Goal: Task Accomplishment & Management: Use online tool/utility

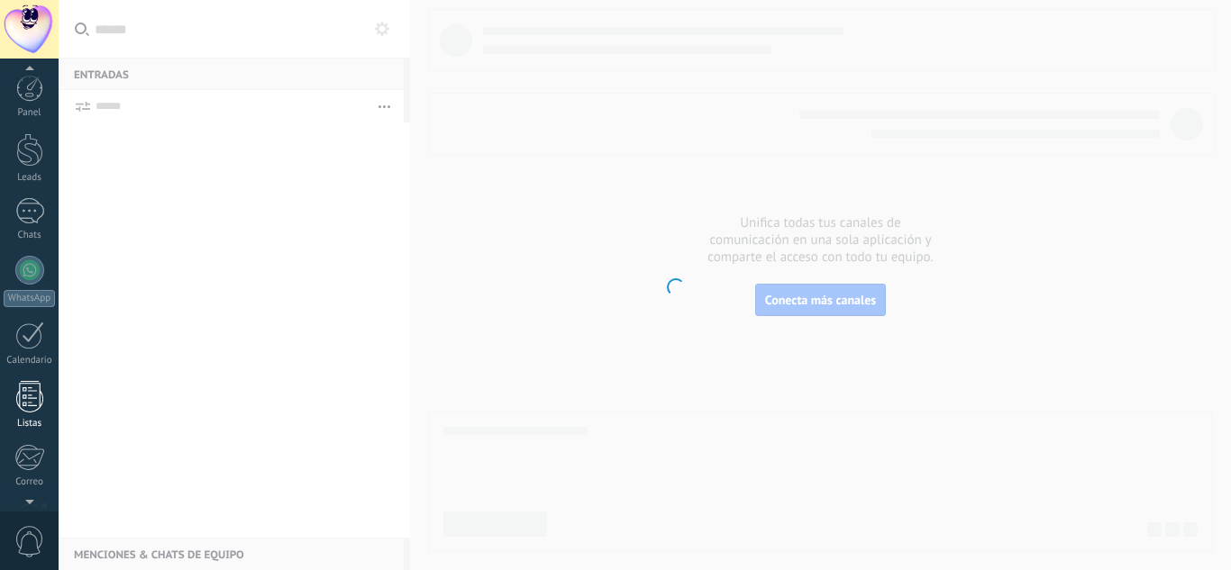
scroll to position [179, 0]
click at [23, 406] on div at bounding box center [29, 398] width 31 height 32
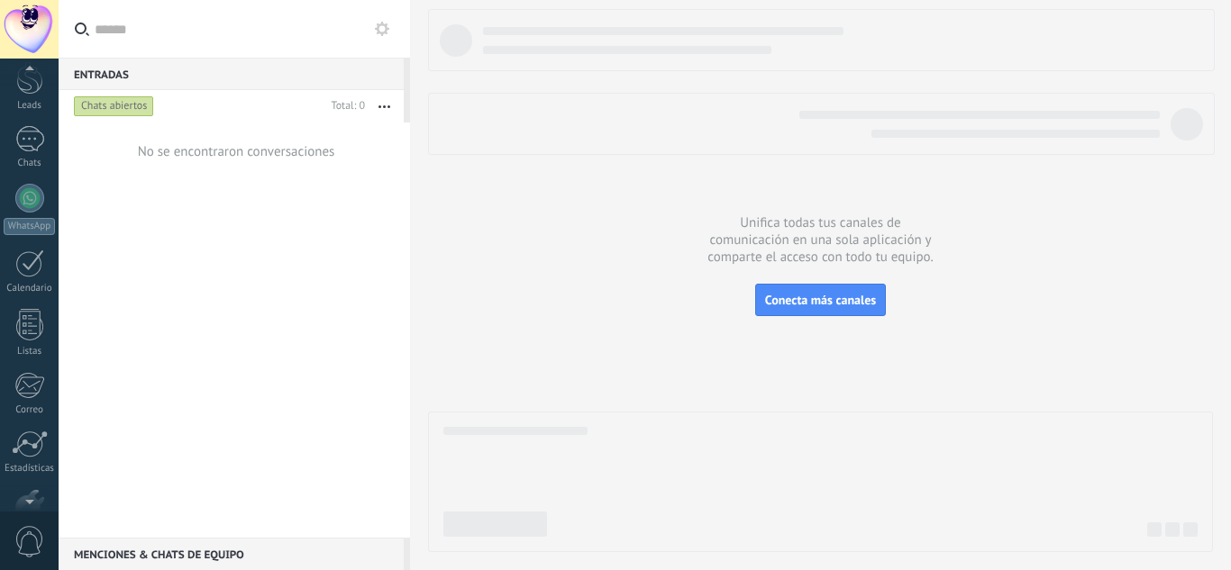
scroll to position [179, 0]
click at [27, 392] on div at bounding box center [29, 398] width 31 height 32
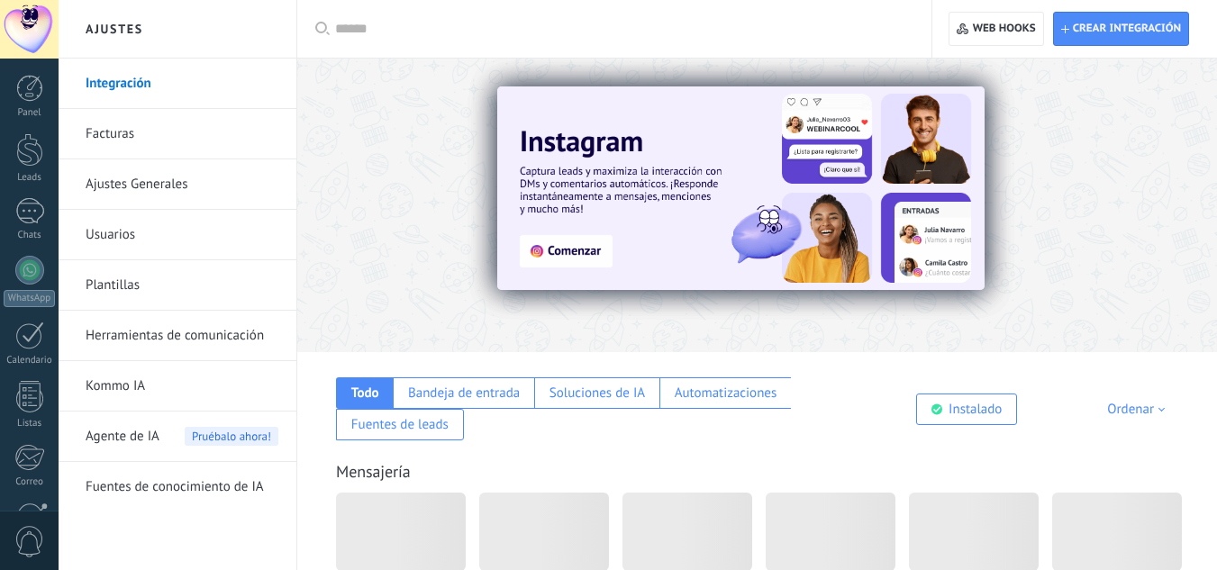
click at [448, 26] on input "text" at bounding box center [620, 29] width 571 height 19
type input "****"
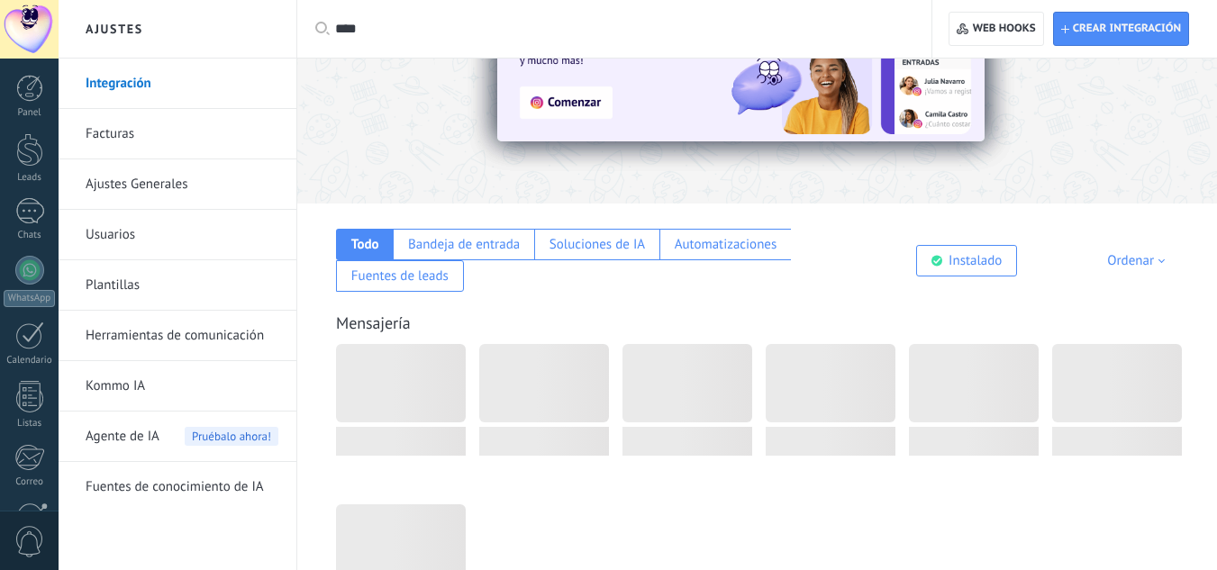
scroll to position [180, 0]
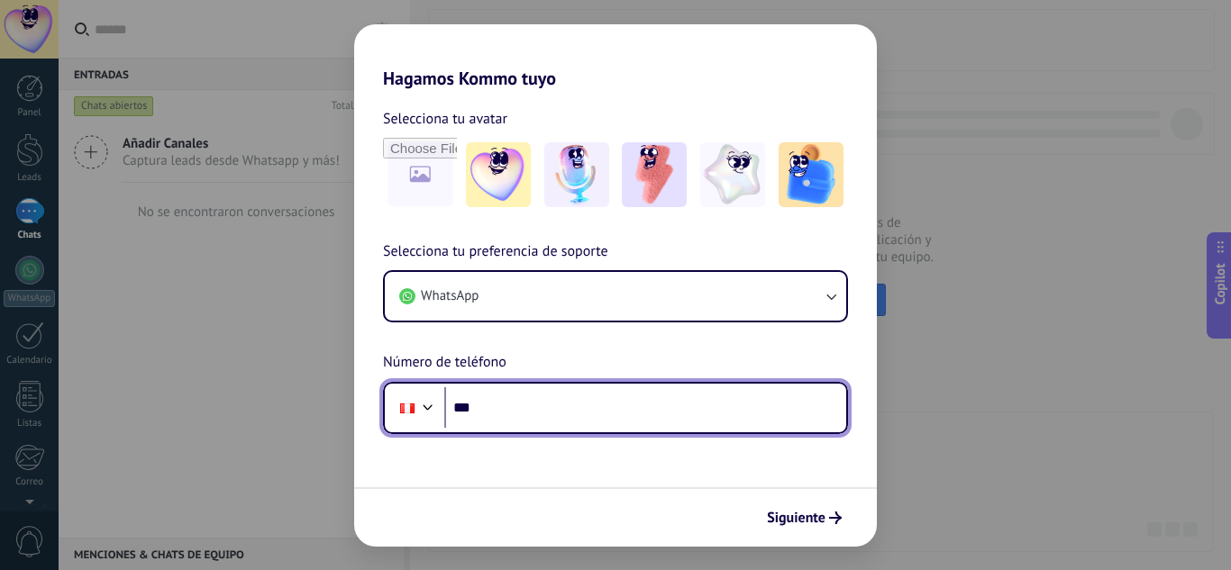
click at [597, 418] on input "***" at bounding box center [645, 407] width 402 height 41
type input "**********"
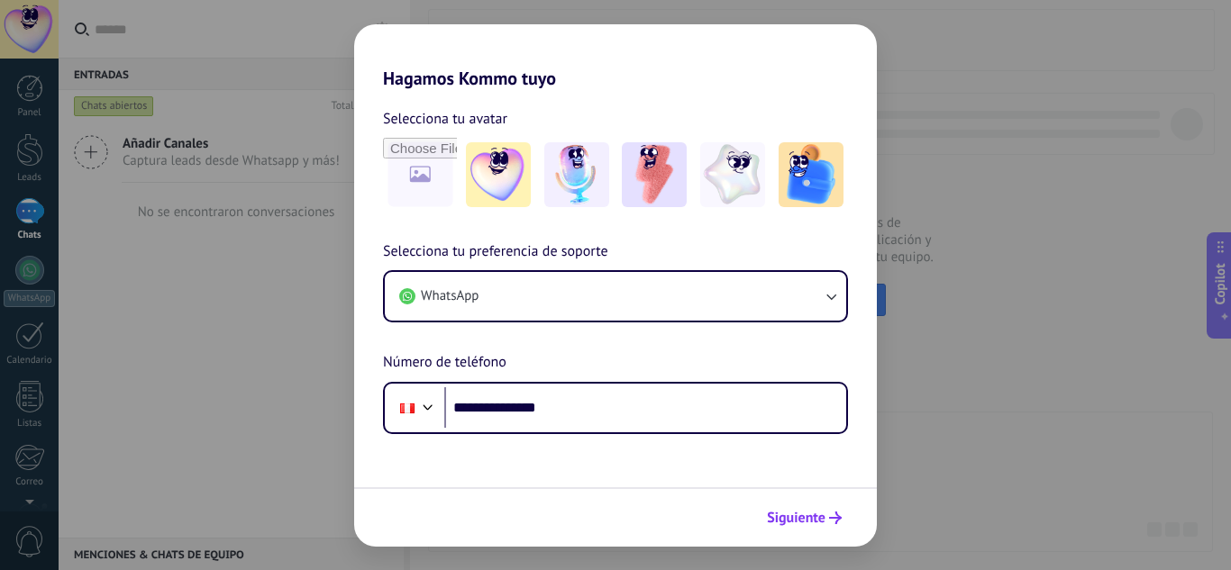
click at [820, 524] on span "Siguiente" at bounding box center [796, 518] width 59 height 13
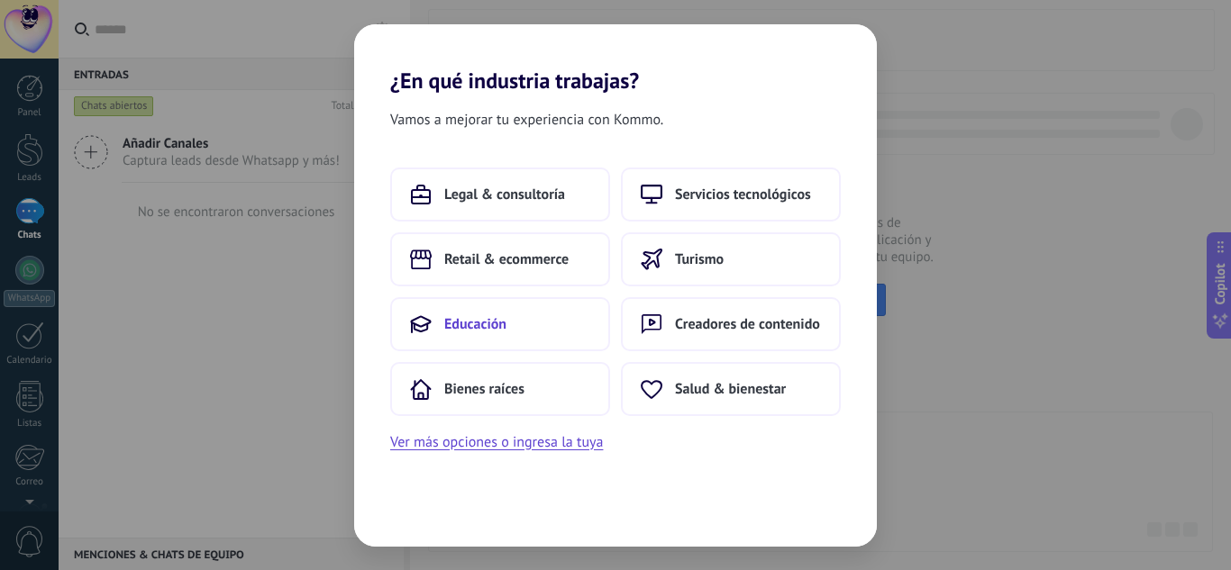
click at [590, 350] on button "Educación" at bounding box center [500, 324] width 220 height 54
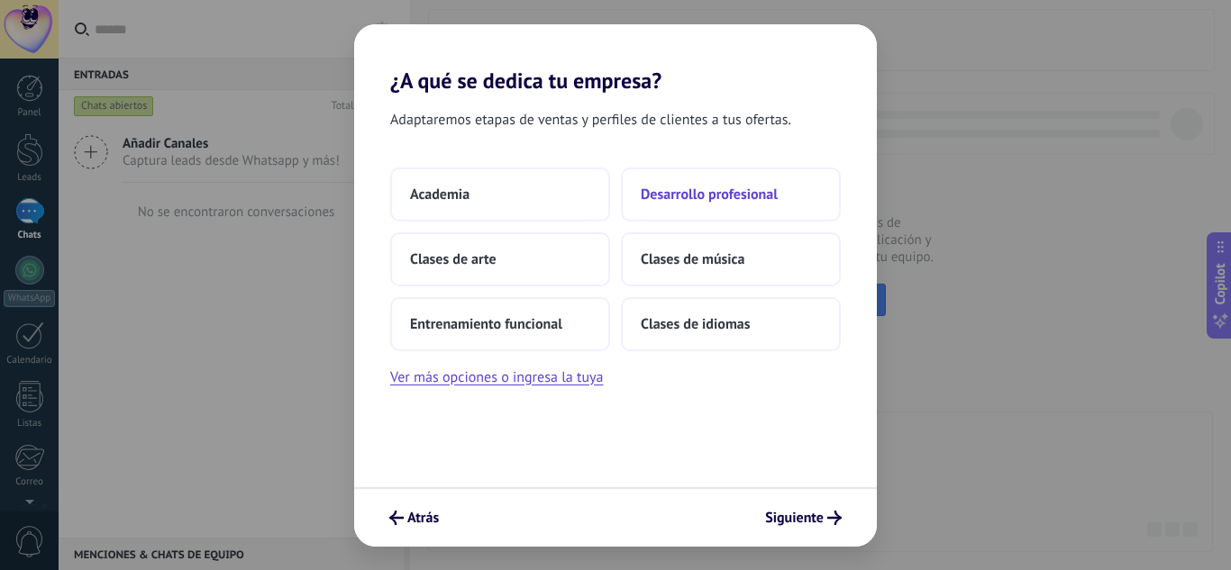
click at [735, 202] on span "Desarrollo profesional" at bounding box center [709, 195] width 137 height 18
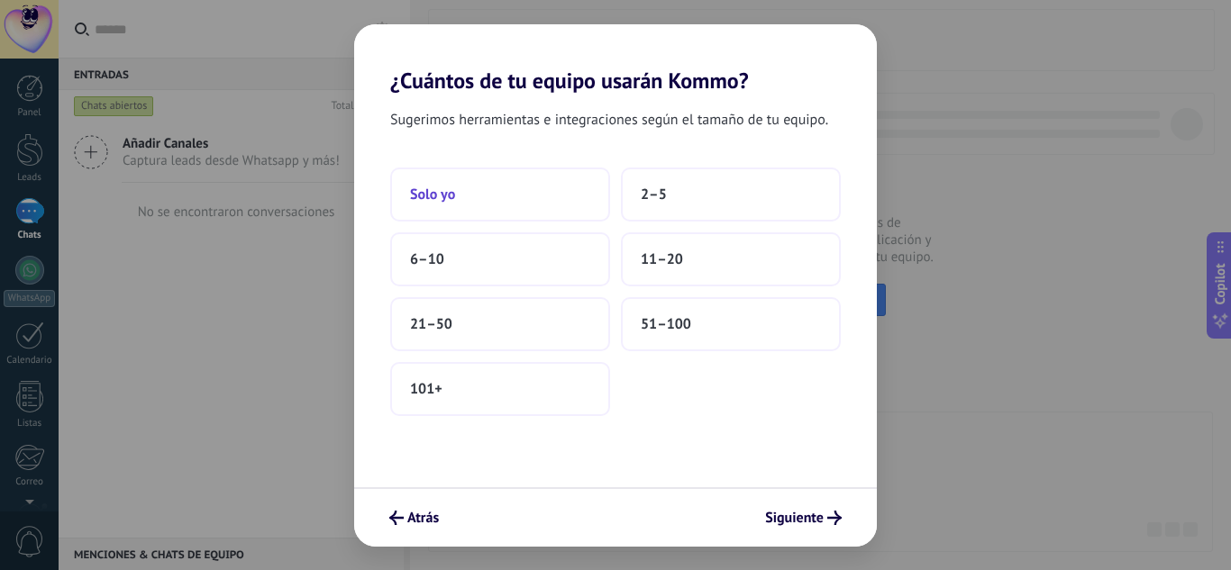
click at [467, 197] on button "Solo yo" at bounding box center [500, 195] width 220 height 54
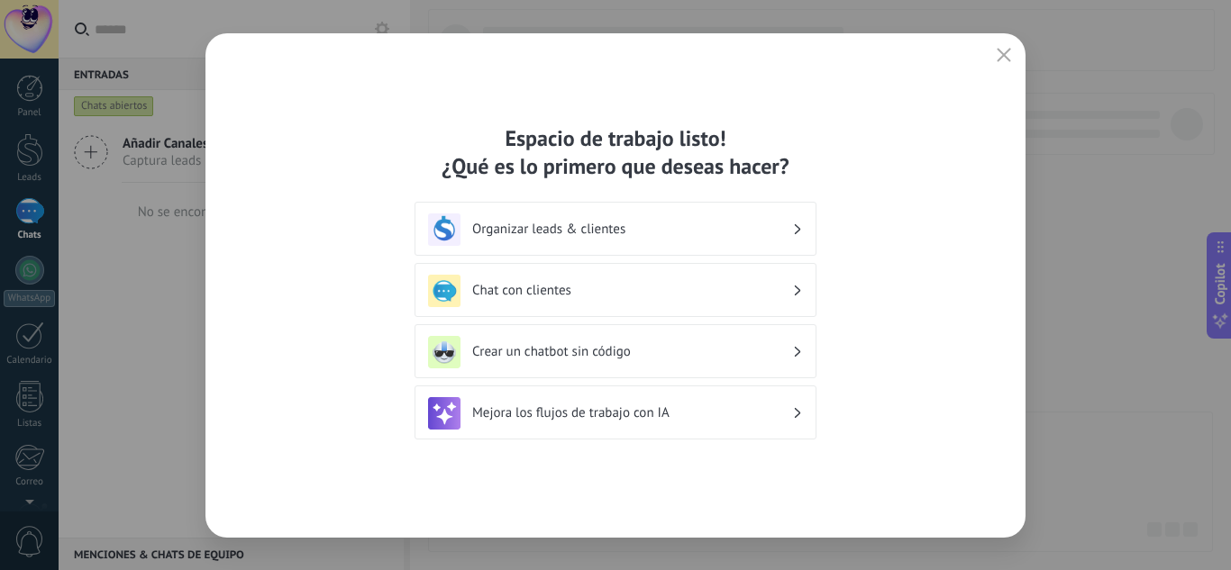
click at [679, 238] on div "Organizar leads & clientes" at bounding box center [615, 230] width 375 height 32
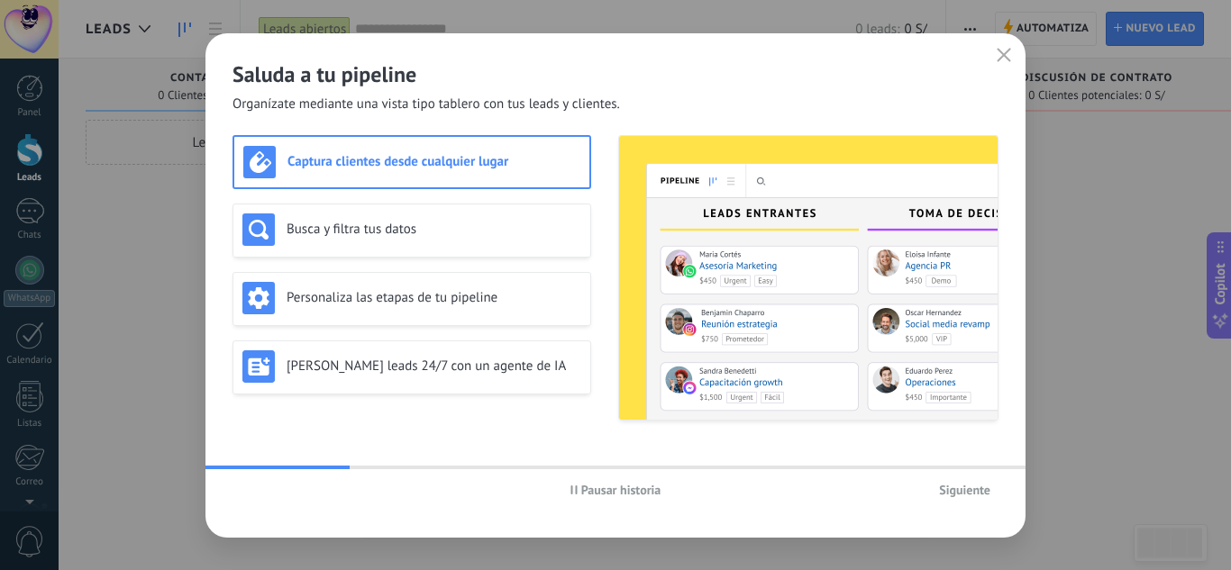
click at [964, 490] on span "Siguiente" at bounding box center [964, 490] width 51 height 13
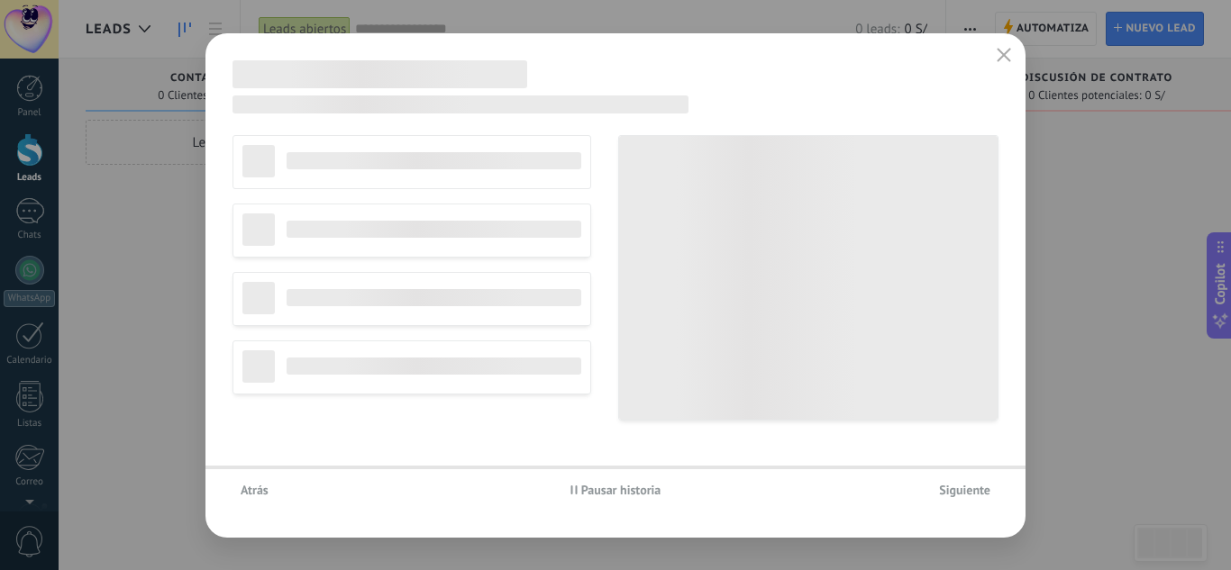
click at [964, 490] on span "Siguiente" at bounding box center [964, 490] width 51 height 13
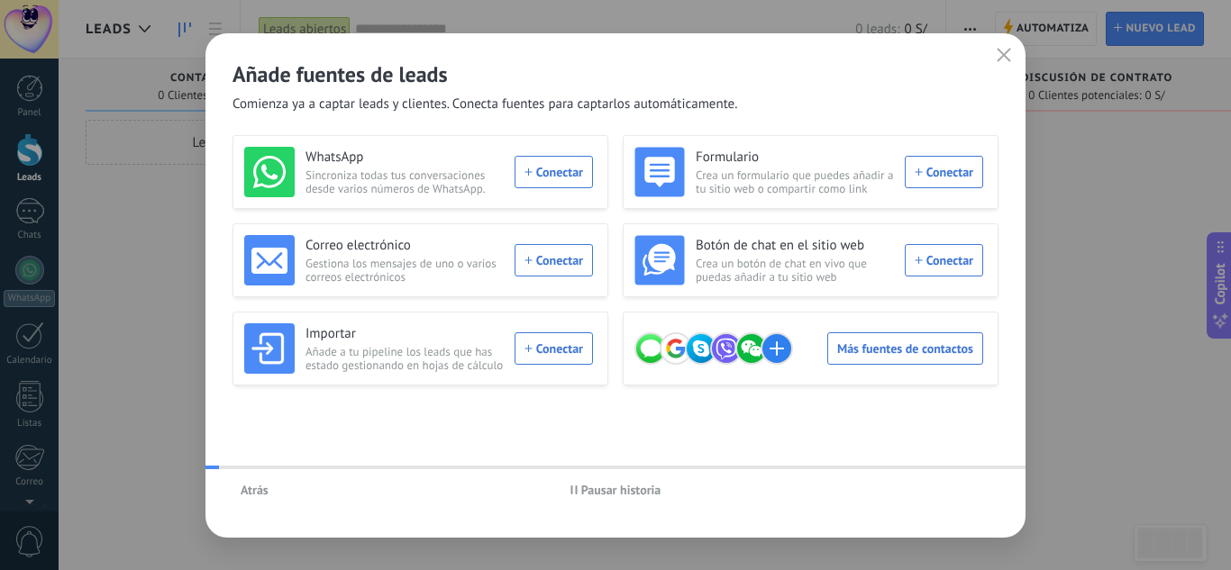
click at [964, 490] on div "Atrás Pausar historia" at bounding box center [615, 489] width 820 height 41
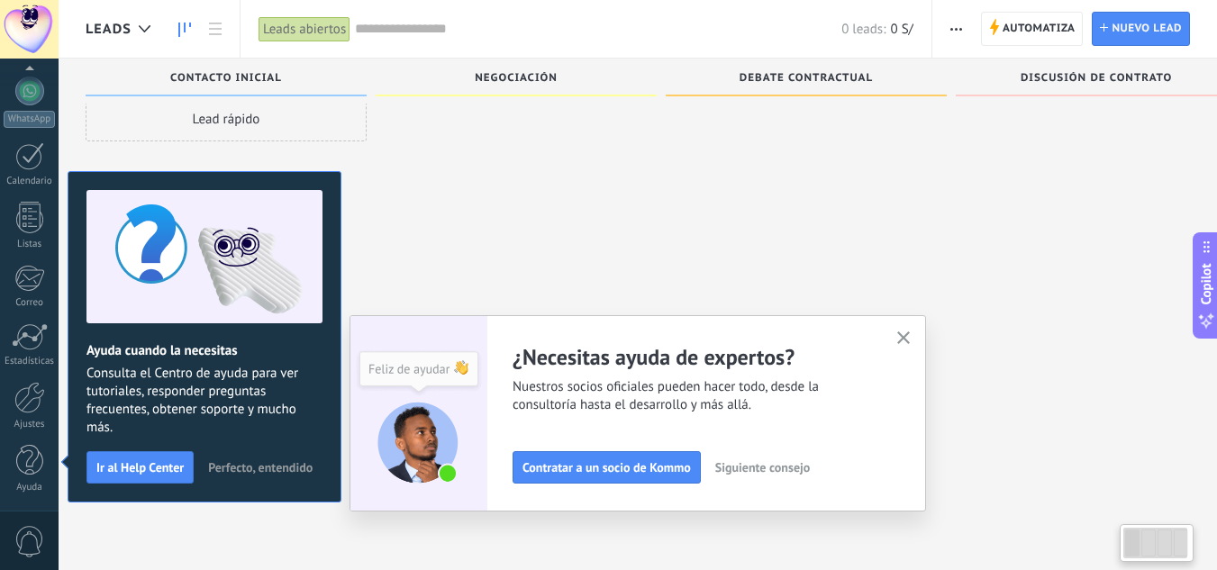
scroll to position [31, 0]
click at [34, 397] on div at bounding box center [29, 398] width 31 height 32
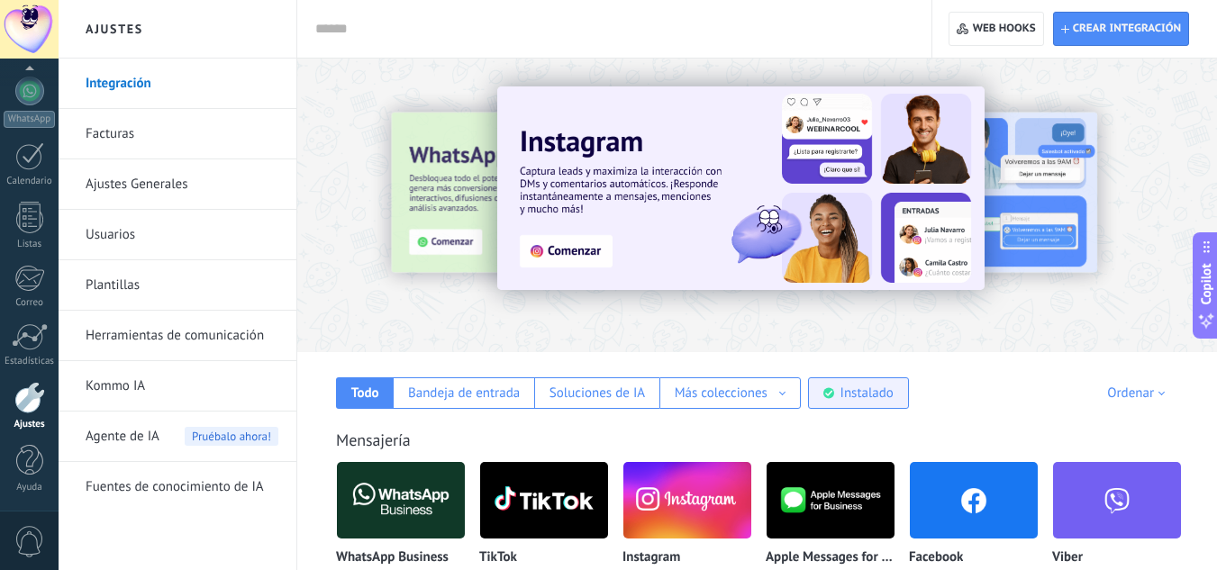
click at [846, 390] on div "Instalado" at bounding box center [867, 393] width 53 height 17
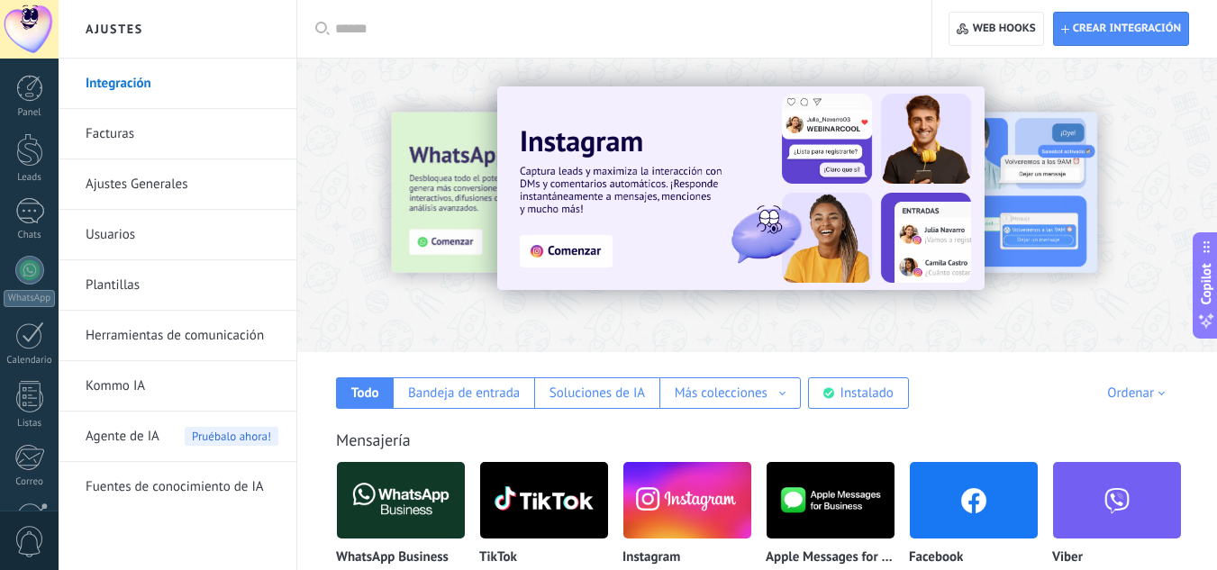
click at [398, 20] on input "text" at bounding box center [620, 29] width 571 height 19
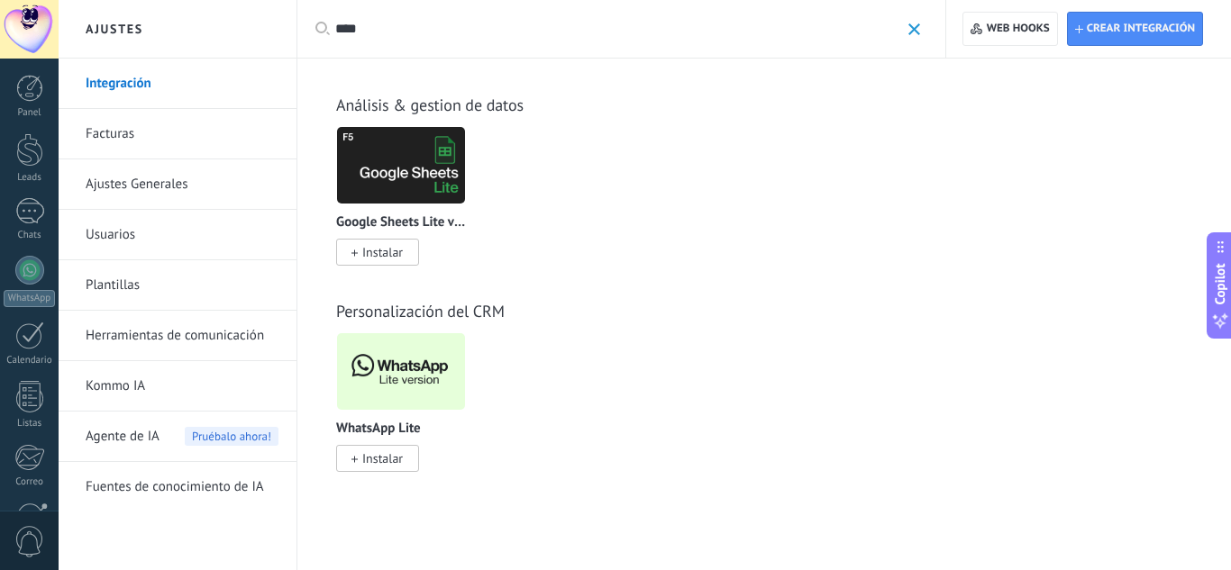
type input "****"
click at [404, 450] on span "Instalar" at bounding box center [377, 458] width 83 height 27
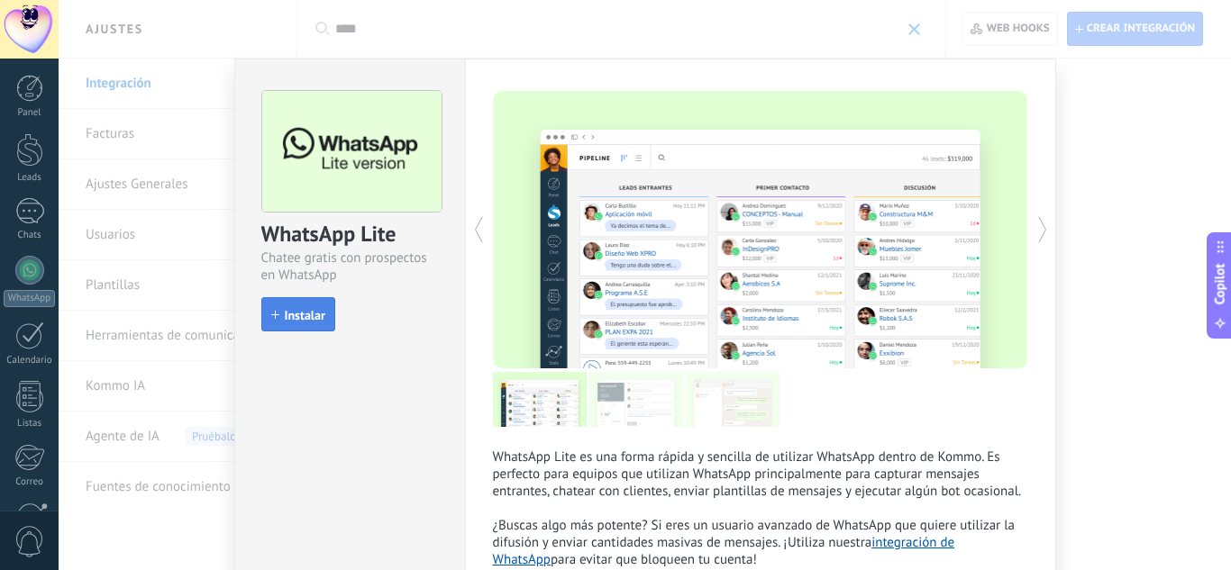
click at [287, 298] on button "Instalar" at bounding box center [298, 314] width 74 height 34
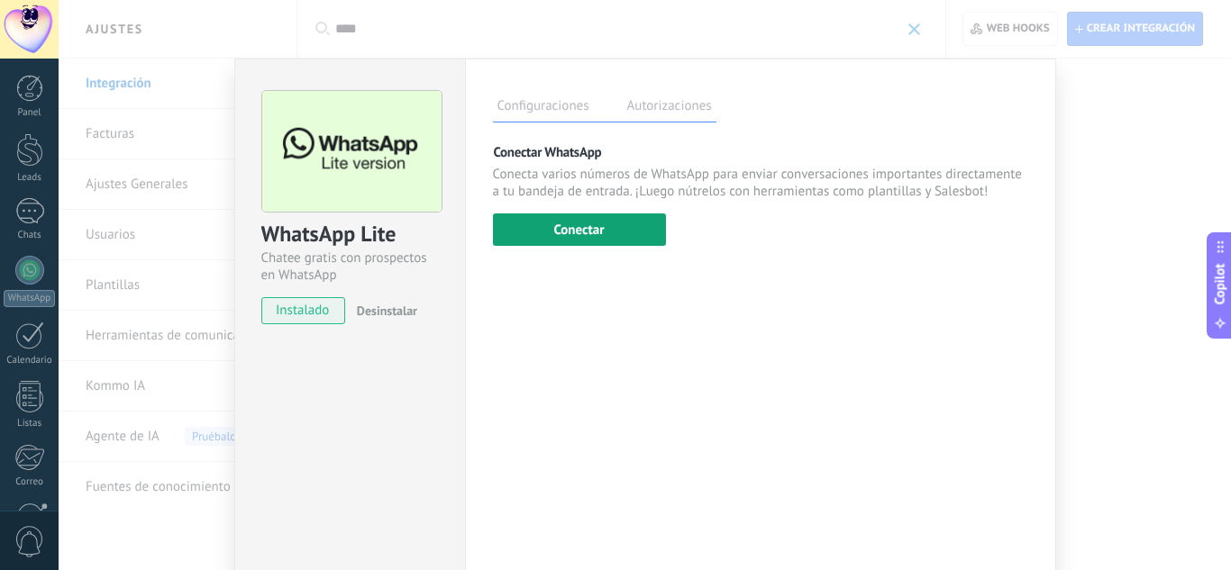
click at [553, 220] on button "Conectar" at bounding box center [579, 230] width 173 height 32
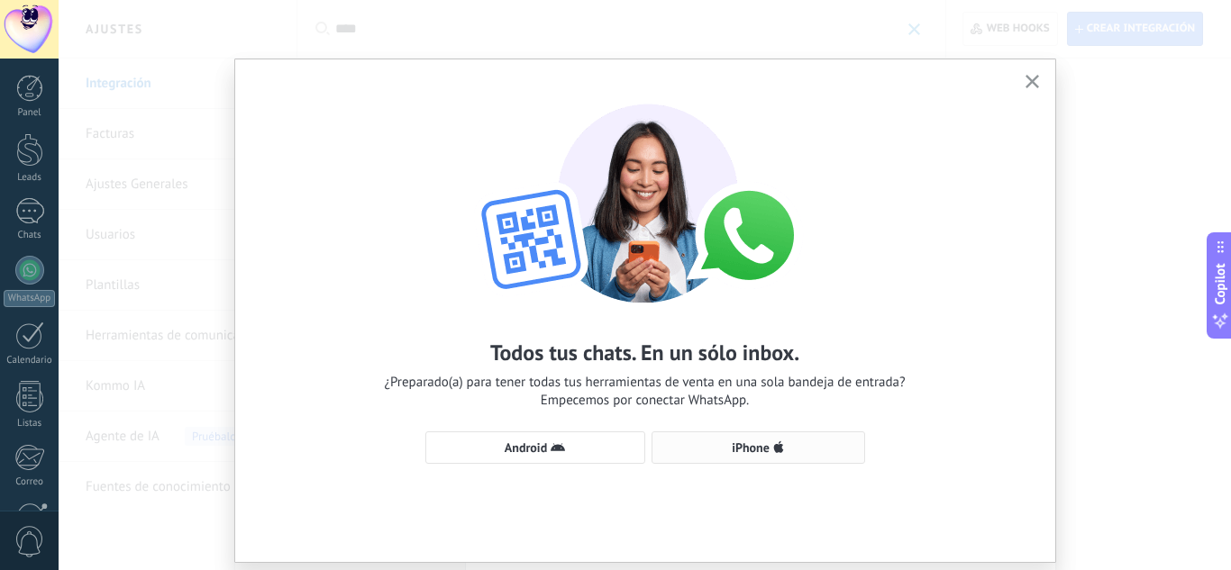
click at [815, 453] on span "iPhone" at bounding box center [758, 448] width 194 height 14
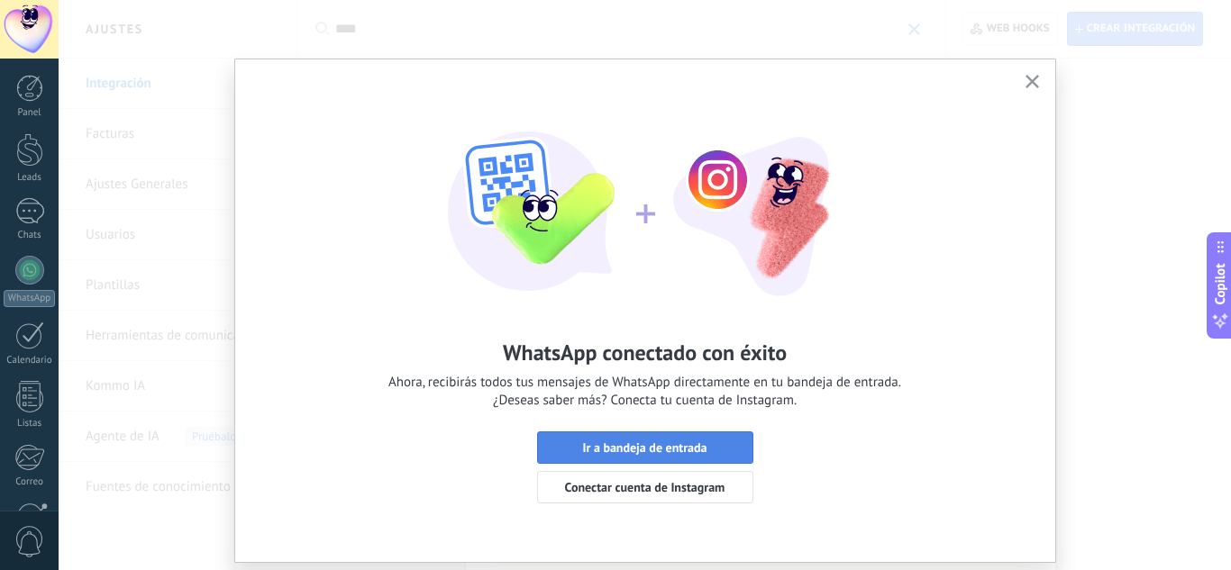
click at [623, 453] on span "Ir a bandeja de entrada" at bounding box center [644, 447] width 124 height 13
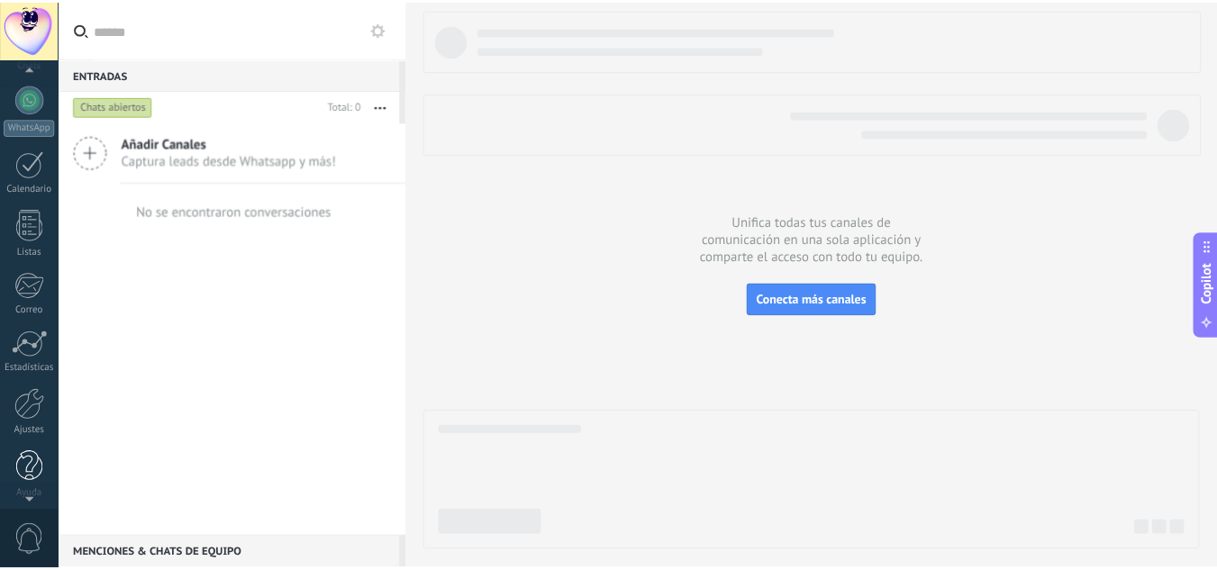
scroll to position [179, 0]
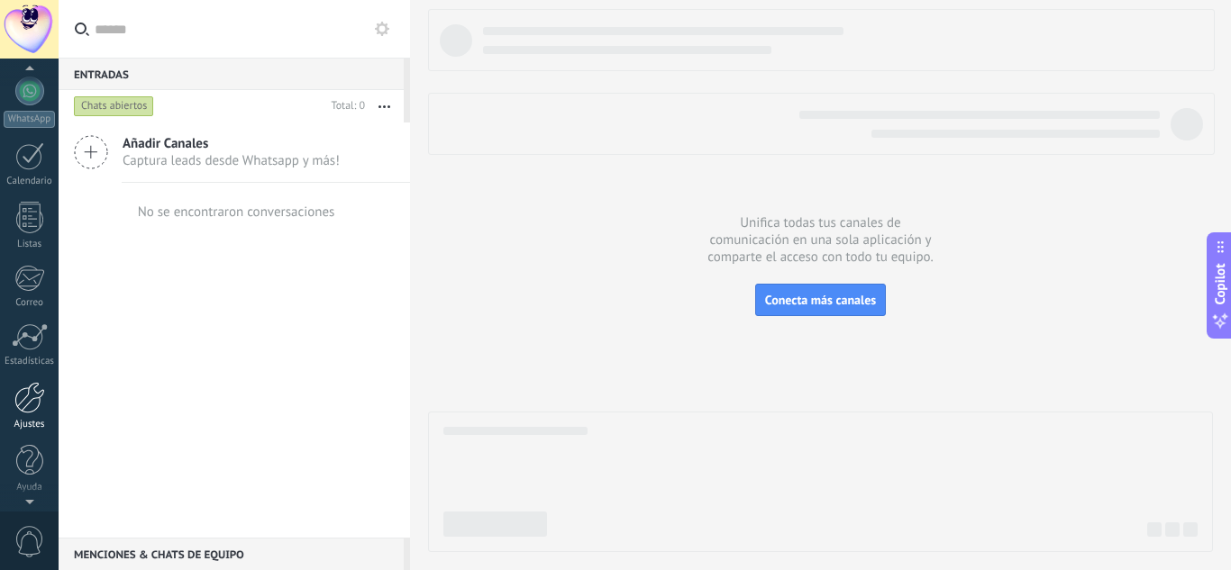
click at [31, 404] on div at bounding box center [29, 398] width 31 height 32
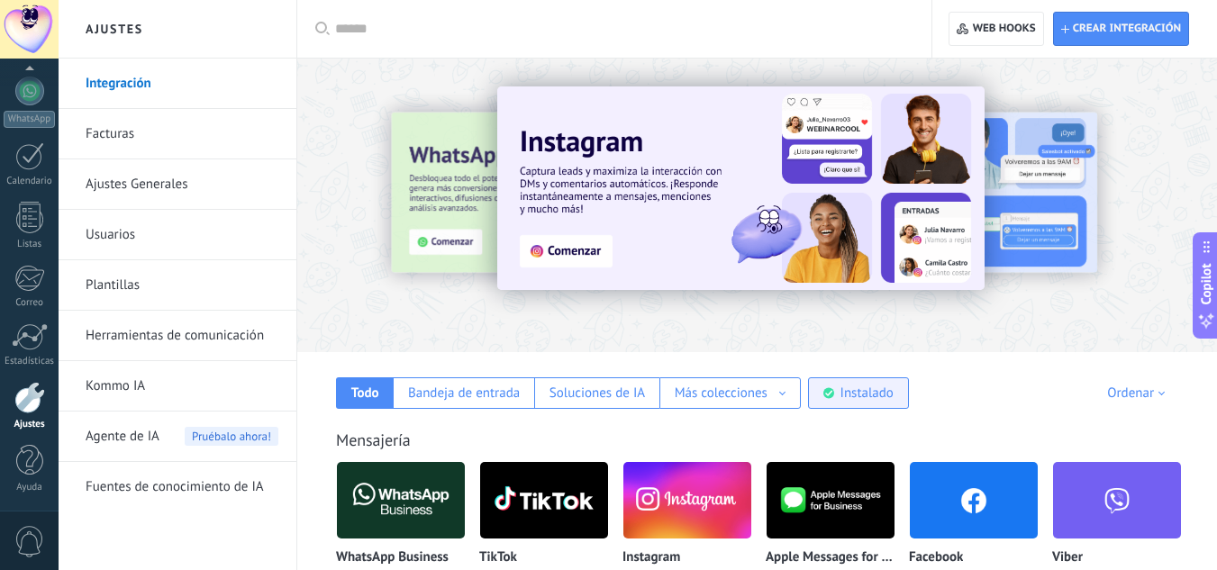
click at [862, 400] on div "Instalado" at bounding box center [867, 393] width 53 height 17
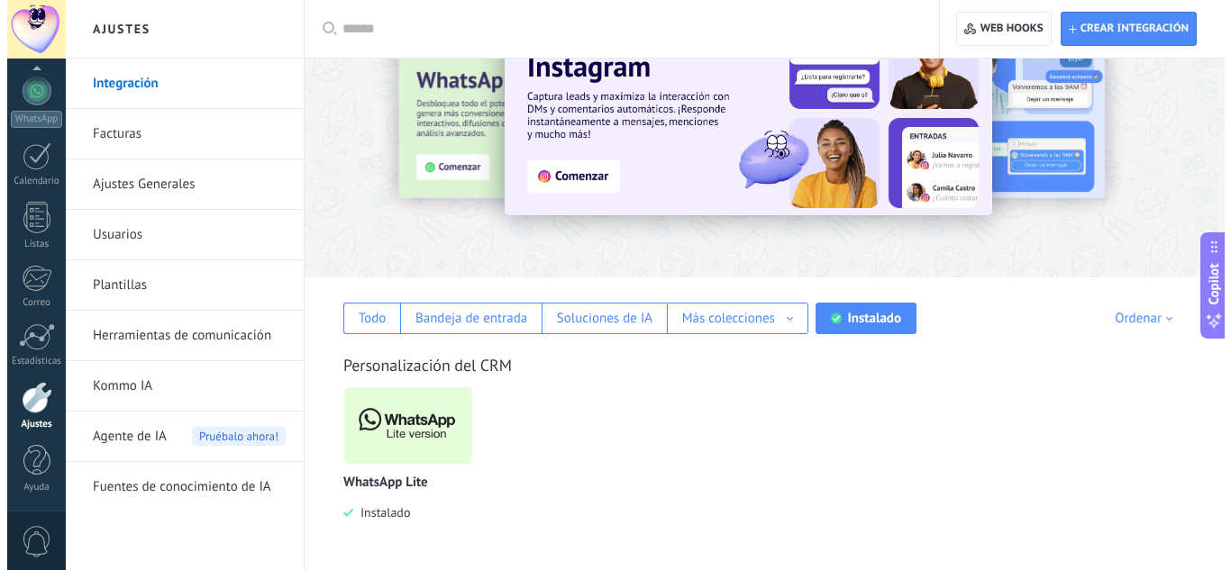
scroll to position [75, 0]
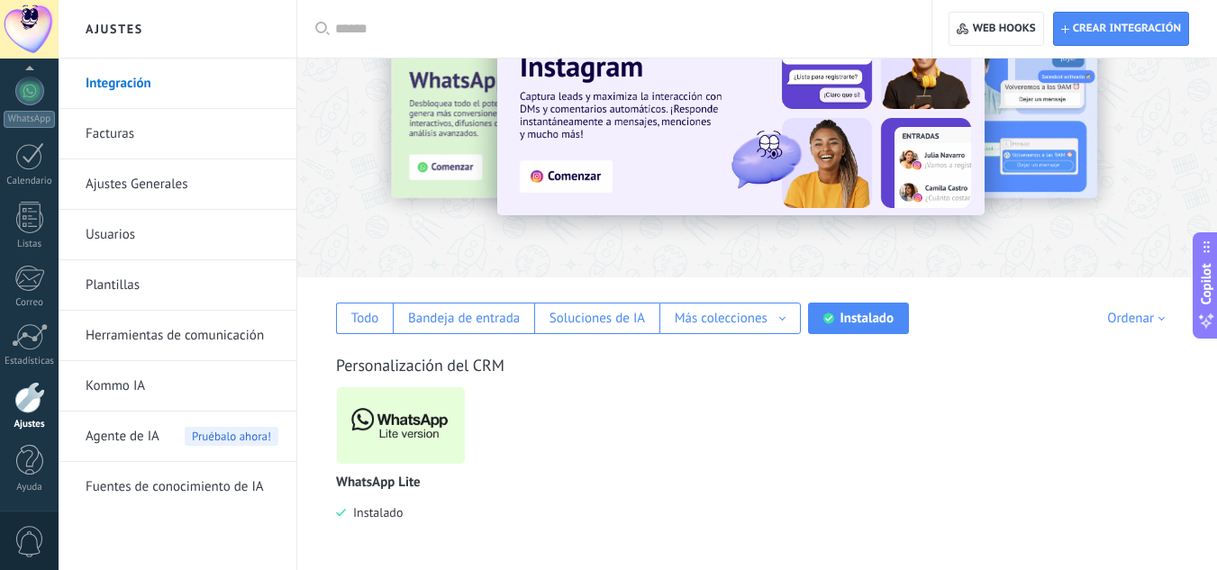
click at [408, 415] on img at bounding box center [401, 425] width 128 height 87
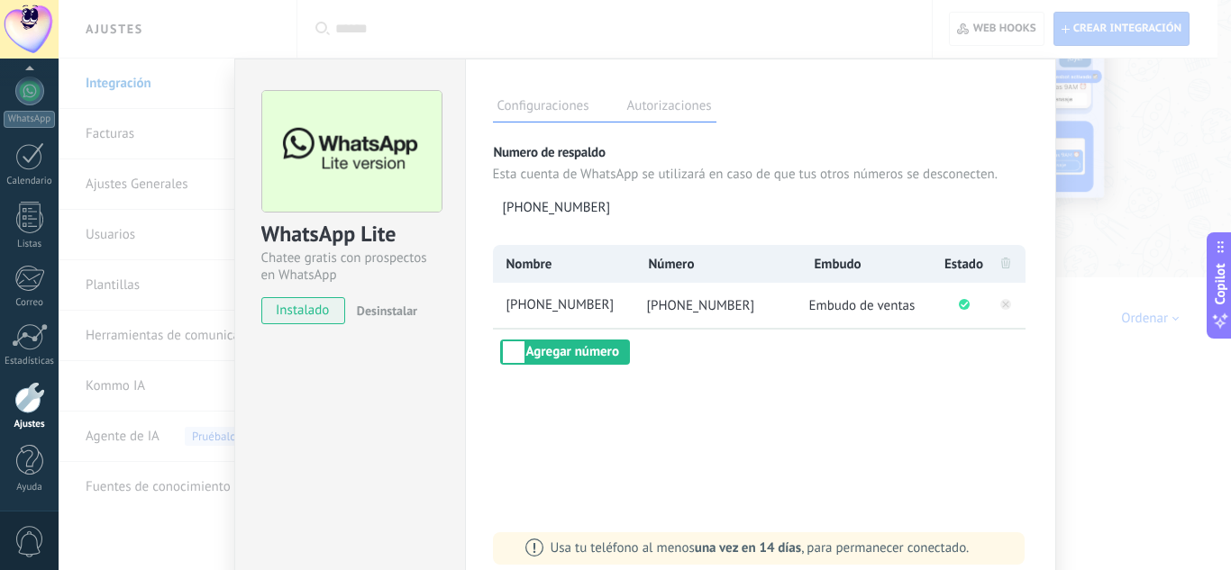
click at [687, 108] on label "Autorizaciones" at bounding box center [670, 109] width 94 height 26
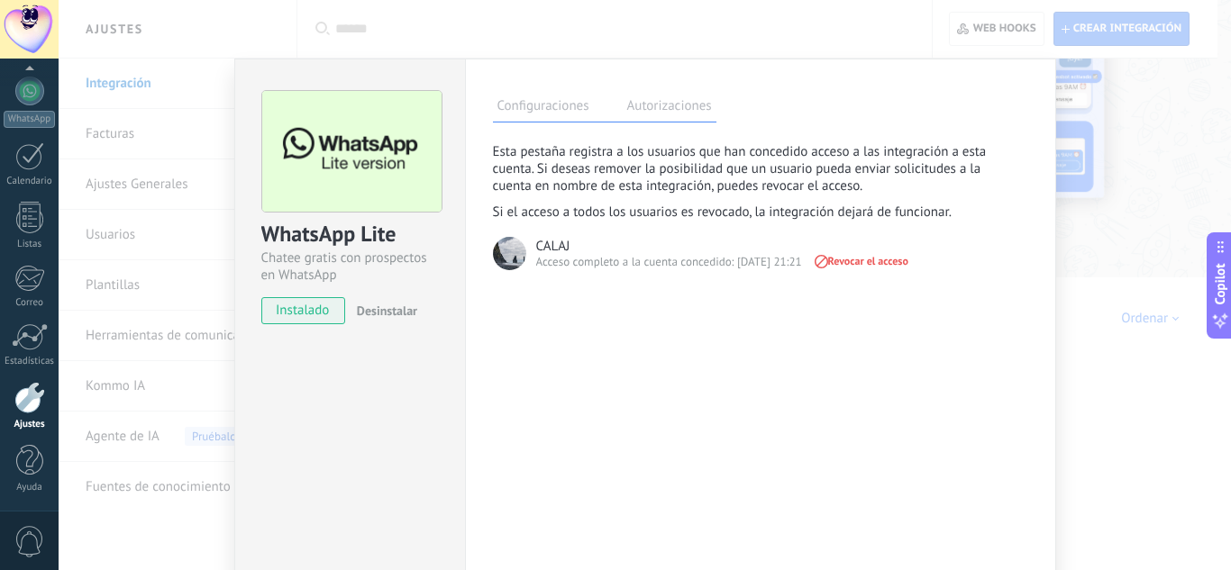
click at [522, 103] on label "Configuraciones" at bounding box center [543, 109] width 101 height 26
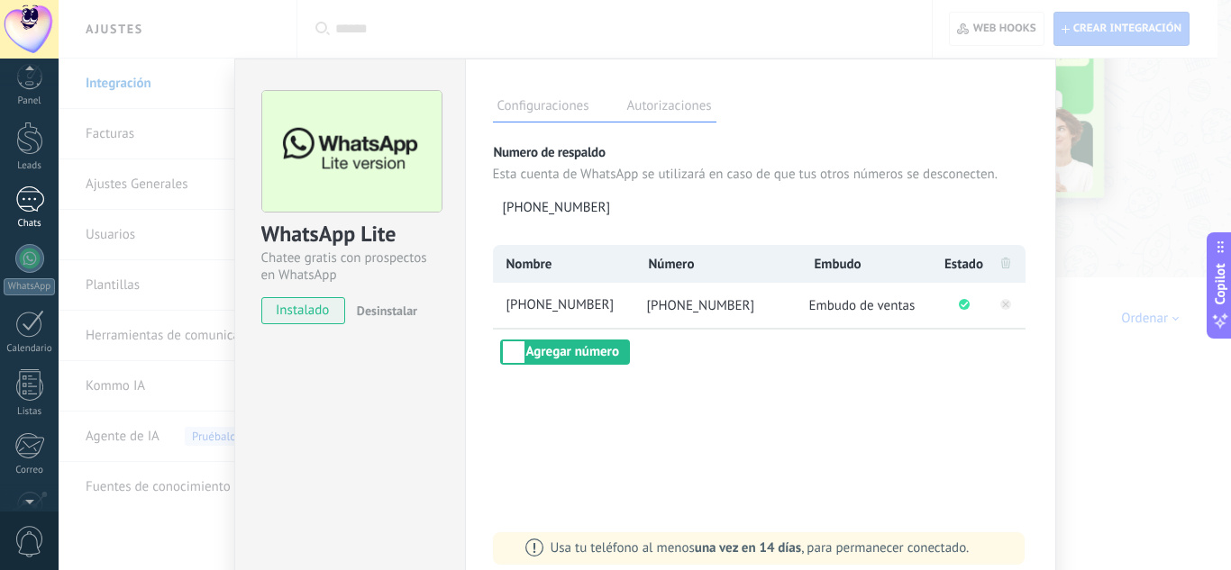
scroll to position [0, 0]
click at [30, 278] on div at bounding box center [29, 270] width 29 height 29
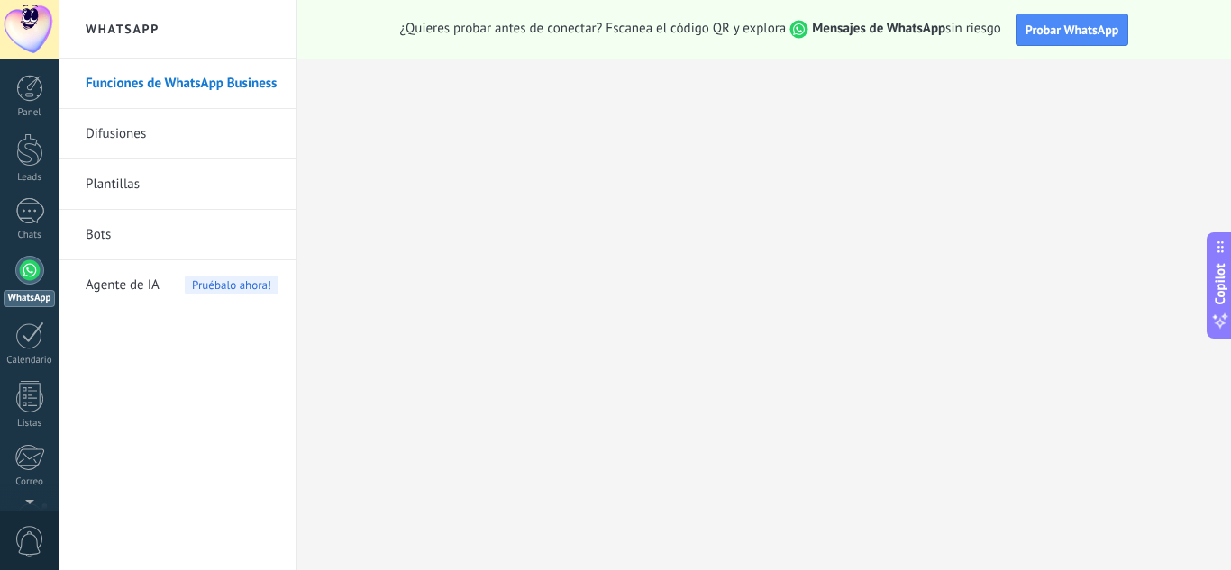
click at [114, 228] on link "Bots" at bounding box center [182, 235] width 193 height 50
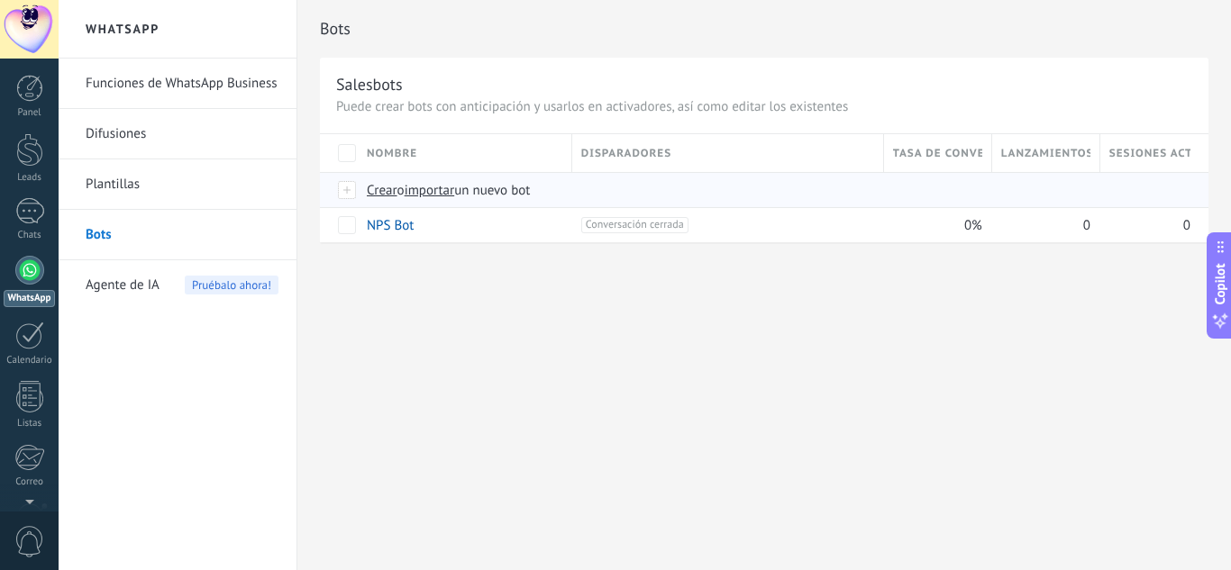
click at [379, 194] on span "Crear" at bounding box center [382, 190] width 31 height 17
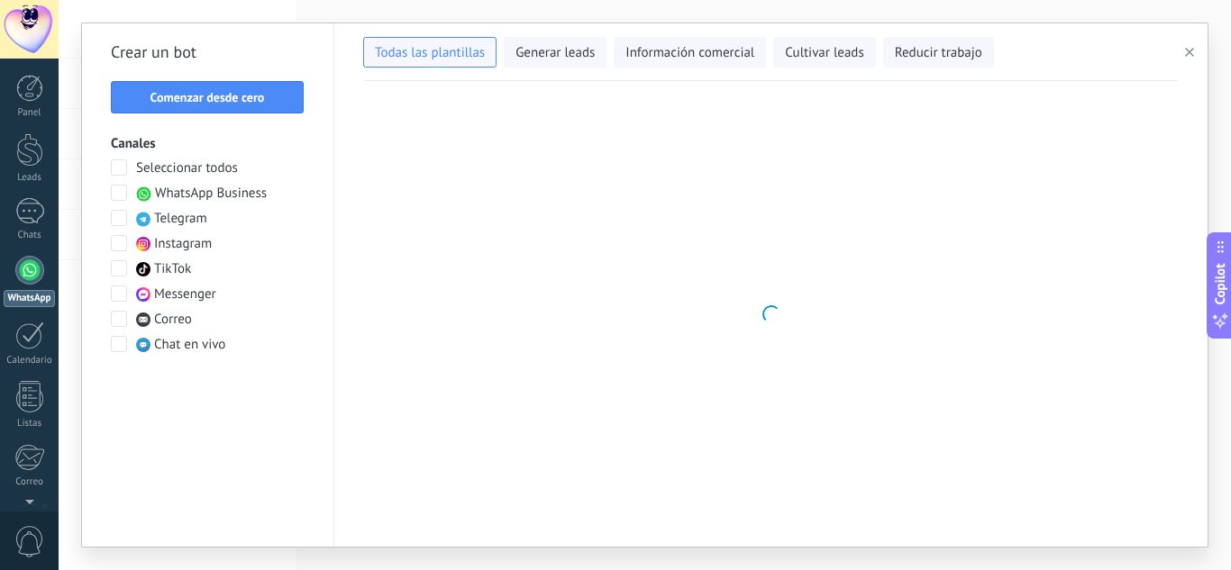
type input "**********"
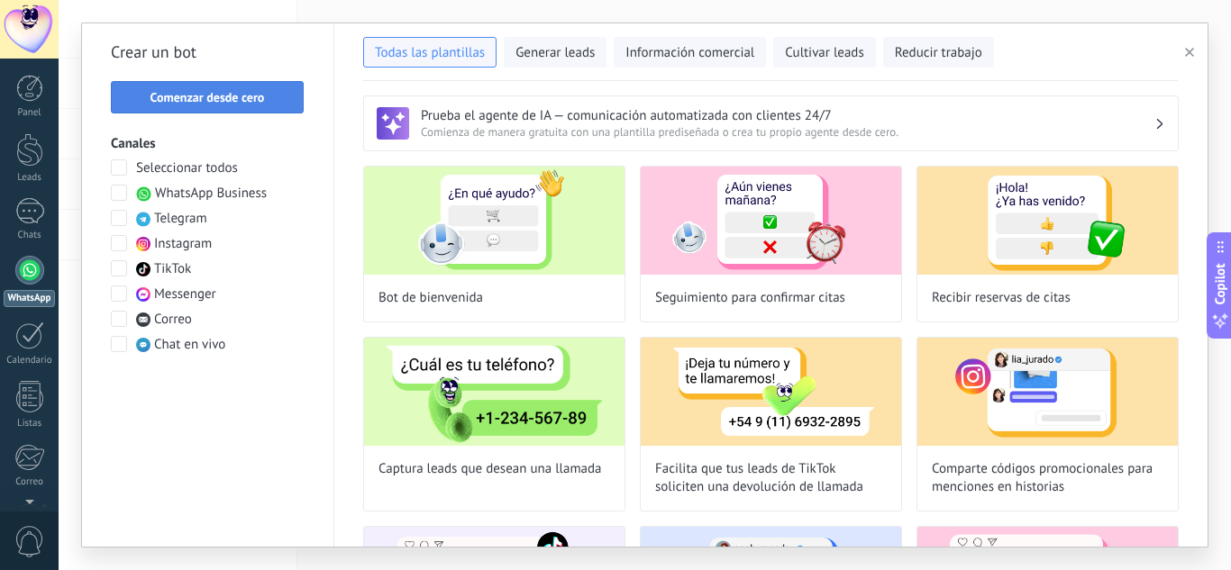
click at [248, 103] on span "Comenzar desde cero" at bounding box center [207, 97] width 114 height 13
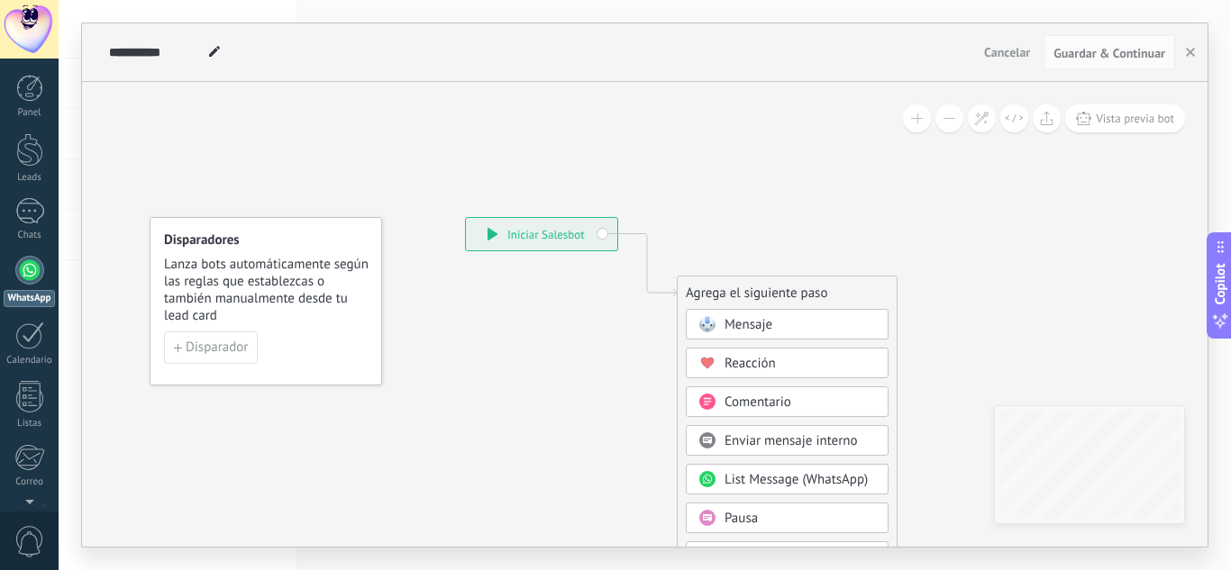
click at [777, 324] on div "Mensaje" at bounding box center [799, 325] width 151 height 18
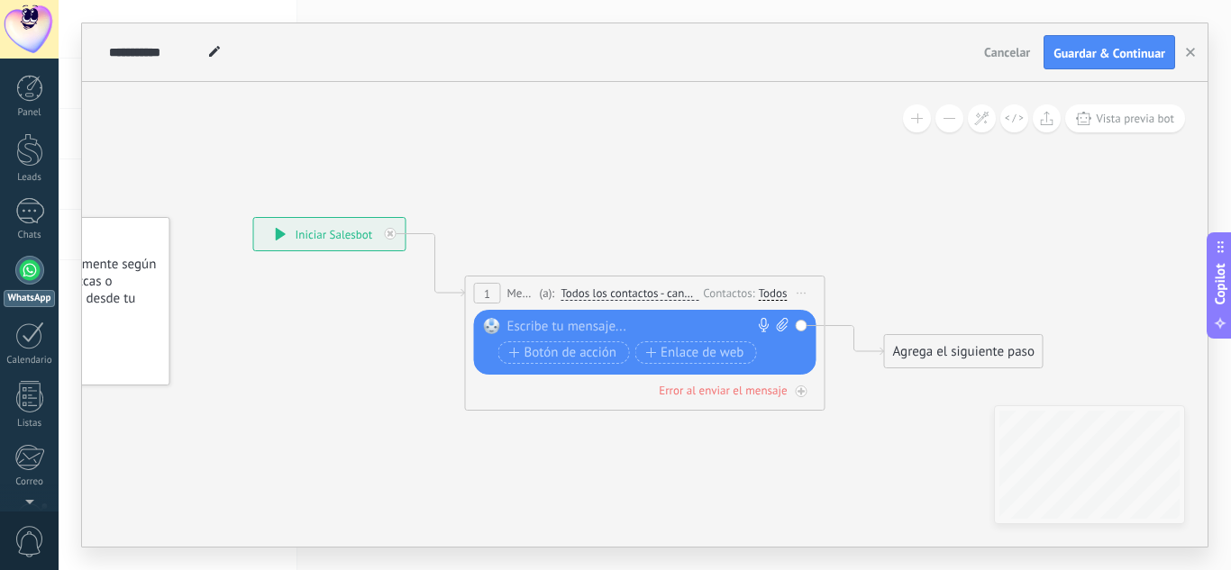
click at [599, 293] on span "Todos los contactos - canales seleccionados" at bounding box center [629, 294] width 138 height 14
click at [599, 293] on button "Todos los contactos - canales seleccionados" at bounding box center [663, 294] width 225 height 32
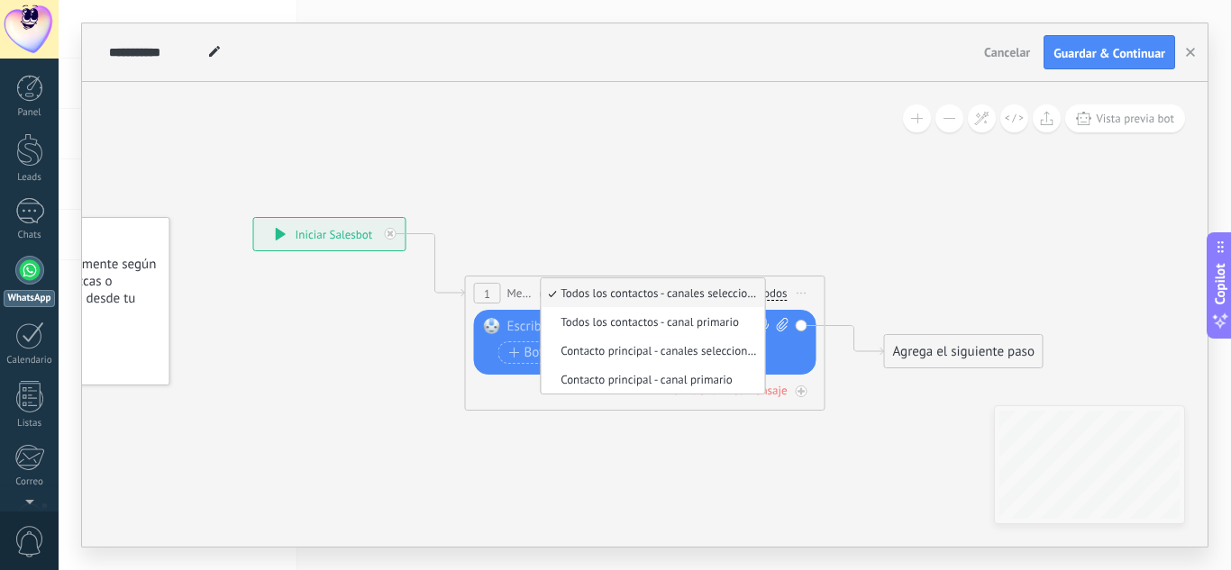
click at [557, 219] on icon at bounding box center [618, 302] width 1630 height 1070
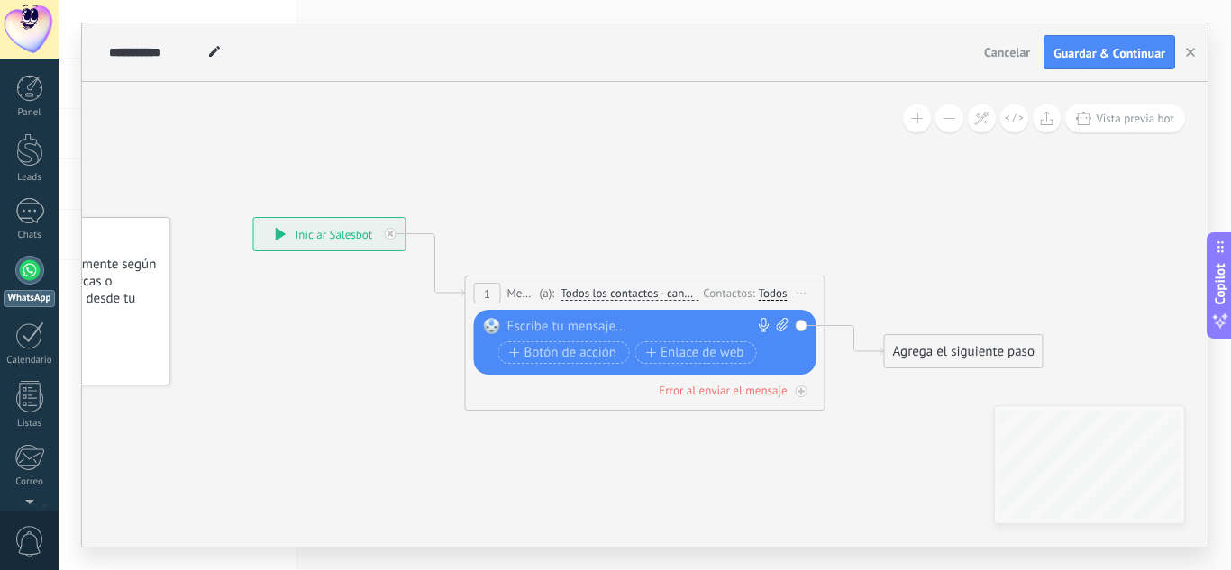
click at [573, 332] on div at bounding box center [641, 327] width 268 height 18
paste div
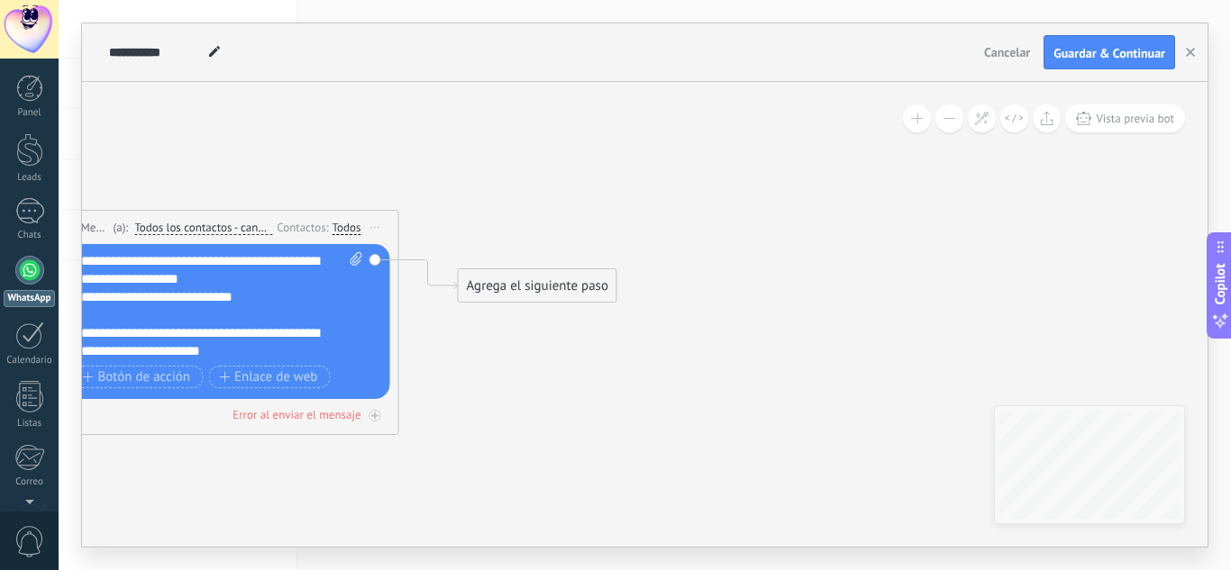
drag, startPoint x: 703, startPoint y: 218, endPoint x: 275, endPoint y: 153, distance: 432.9
click at [275, 153] on icon at bounding box center [192, 236] width 1630 height 1070
click at [518, 283] on div "Agrega el siguiente paso" at bounding box center [536, 287] width 158 height 30
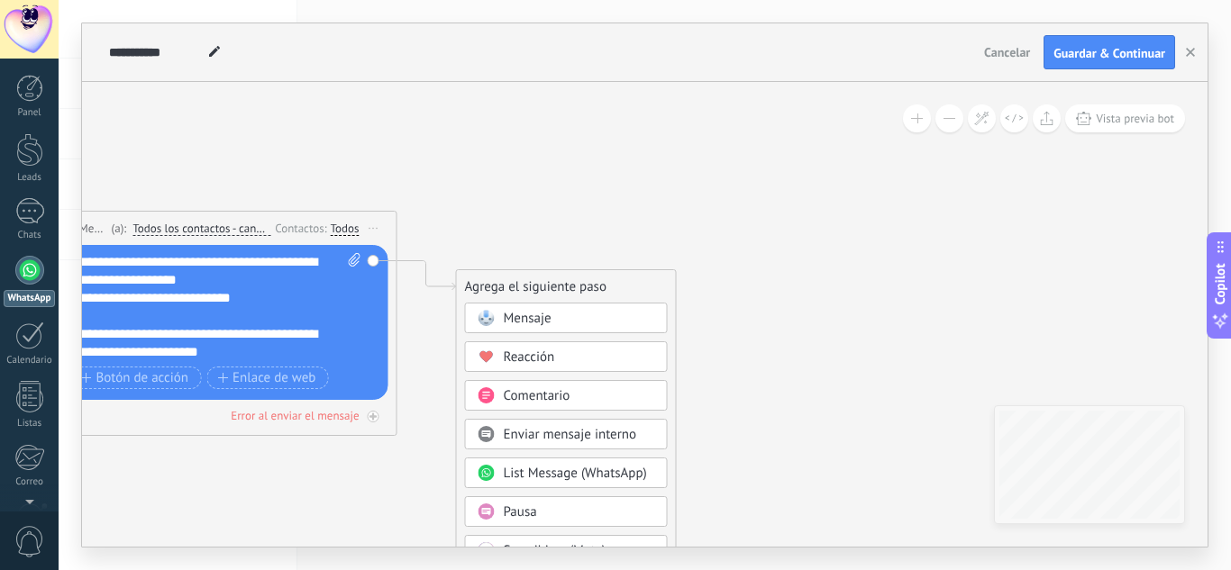
click at [520, 317] on span "Mensaje" at bounding box center [528, 318] width 48 height 17
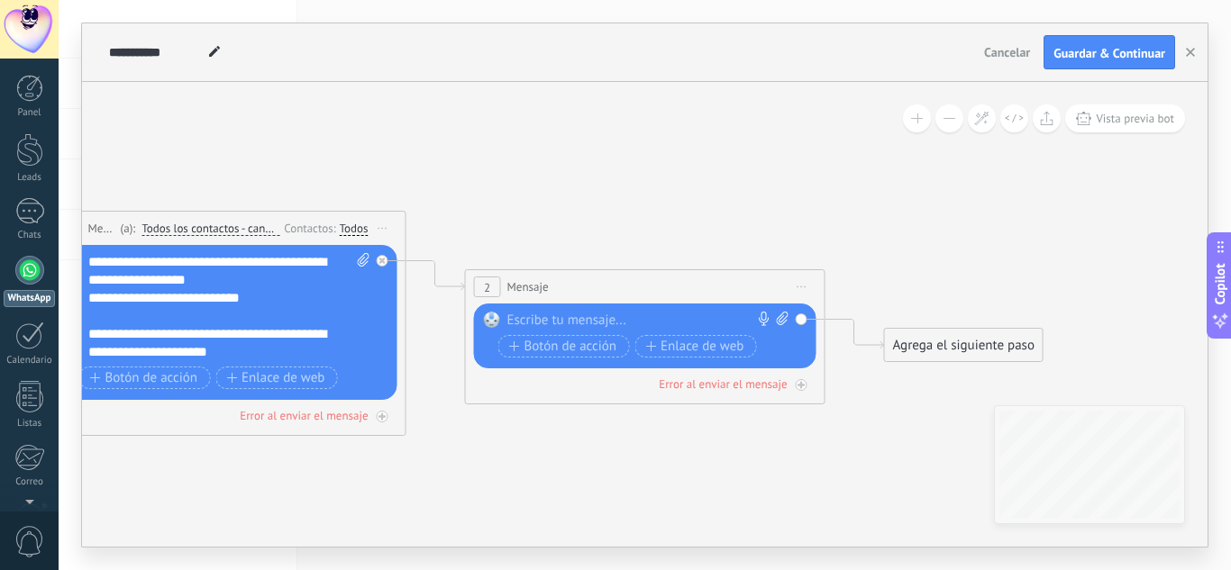
click at [783, 318] on icon at bounding box center [783, 319] width 12 height 14
click input "Subir" at bounding box center [0, 0] width 0 height 0
click at [777, 317] on icon at bounding box center [783, 319] width 12 height 14
click input "Subir" at bounding box center [0, 0] width 0 height 0
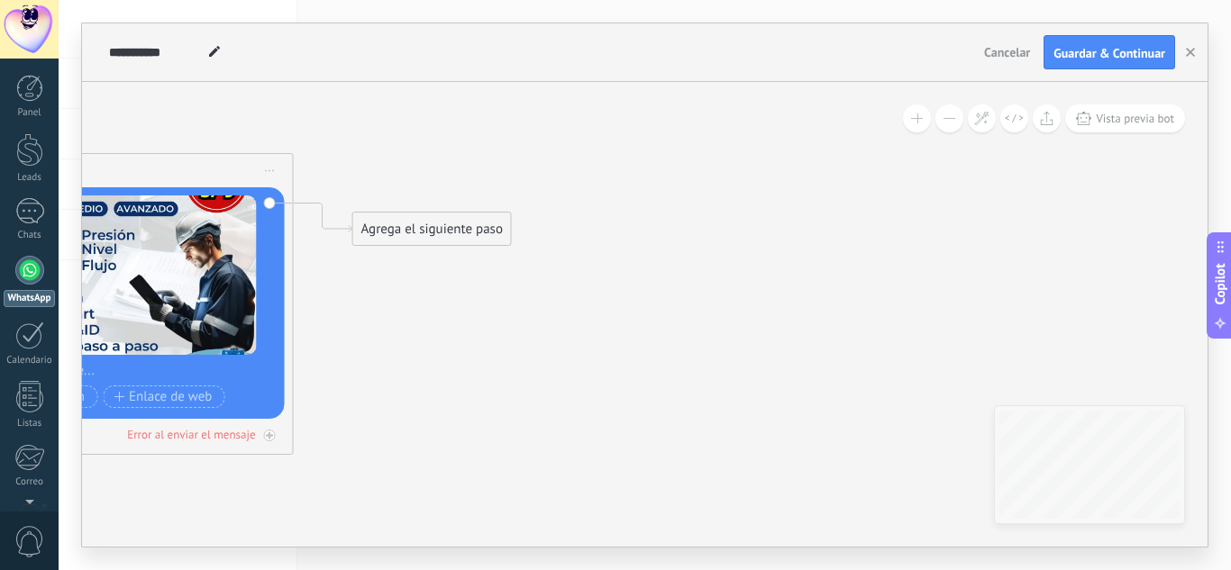
drag, startPoint x: 795, startPoint y: 207, endPoint x: 297, endPoint y: 97, distance: 509.3
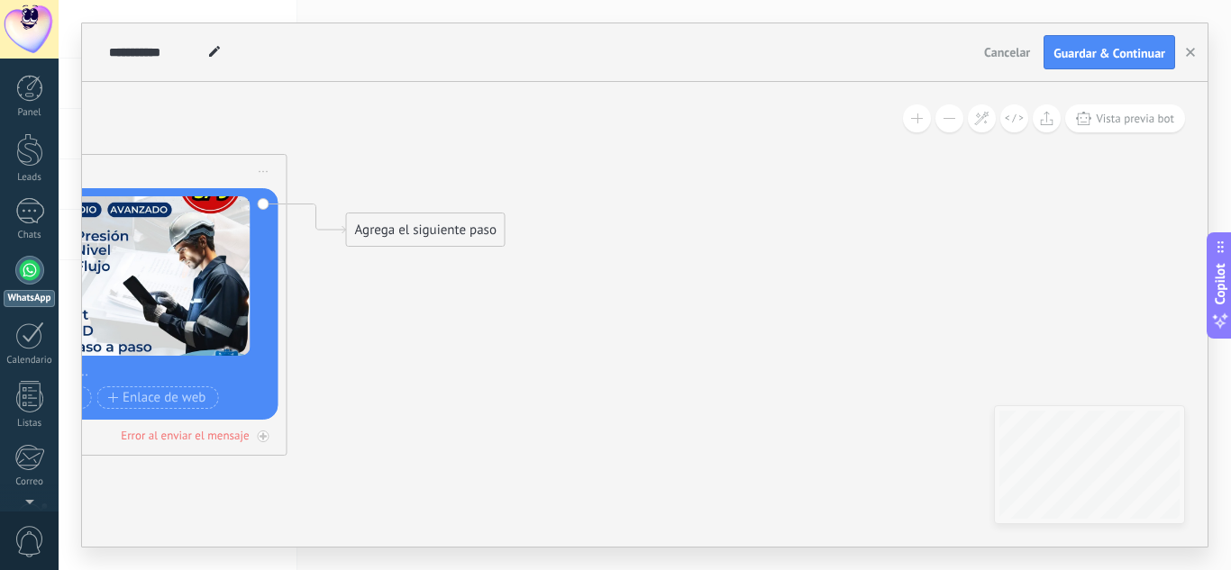
click at [395, 228] on div "Agrega el siguiente paso" at bounding box center [426, 230] width 158 height 30
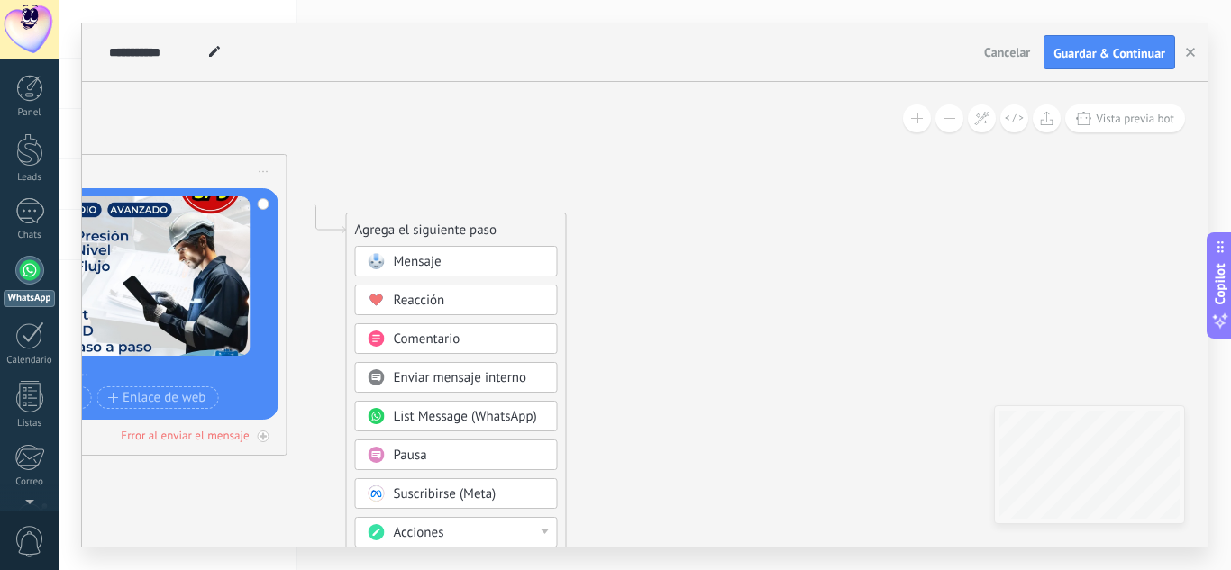
click at [436, 251] on div "Mensaje" at bounding box center [456, 261] width 203 height 31
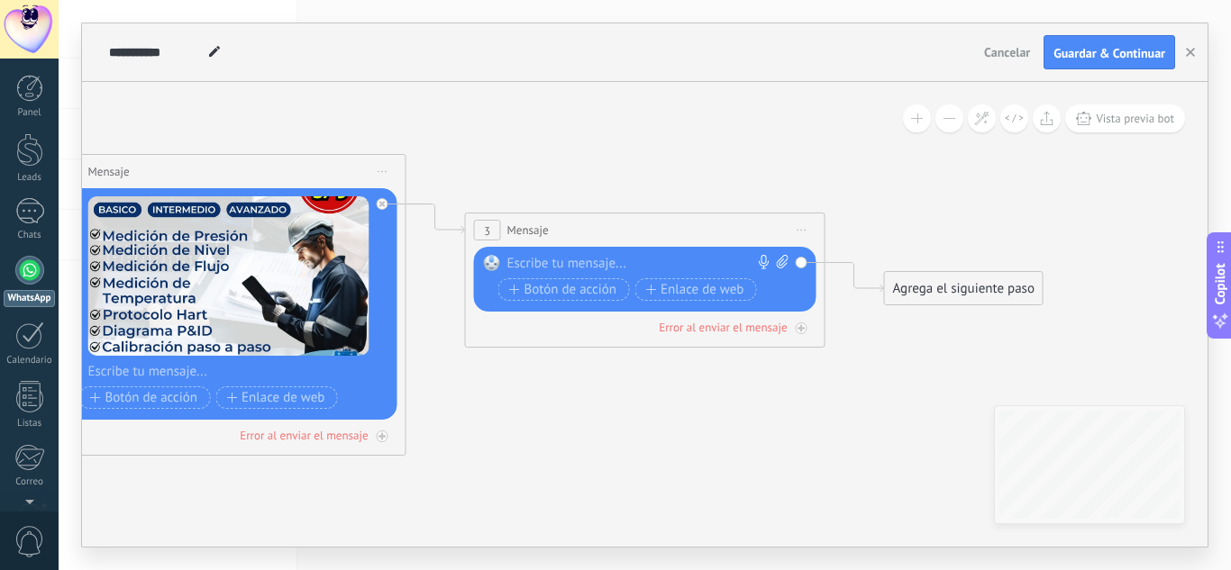
click at [605, 259] on div at bounding box center [641, 264] width 268 height 18
click at [711, 259] on div at bounding box center [641, 264] width 268 height 18
click at [800, 230] on icon at bounding box center [801, 231] width 9 height 2
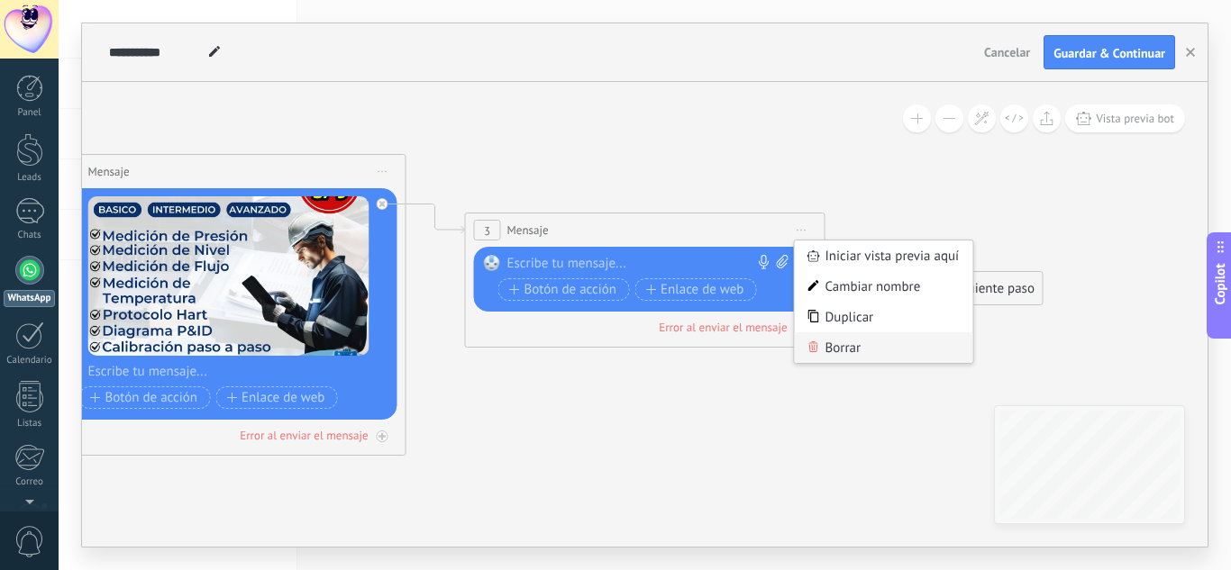
click at [832, 349] on div "Borrar" at bounding box center [884, 347] width 178 height 31
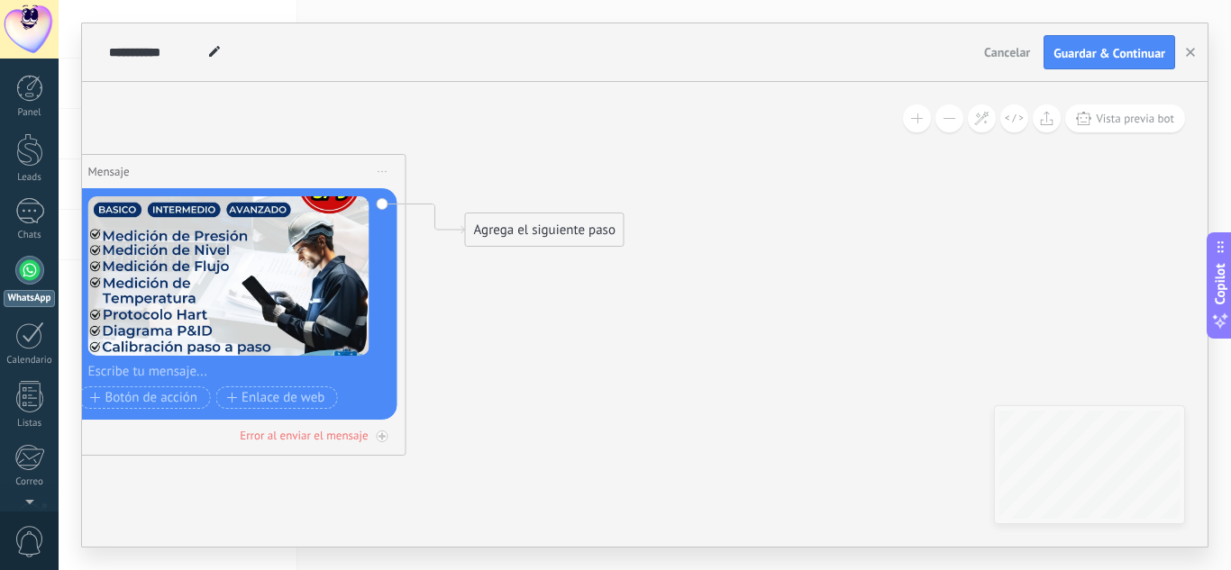
click at [512, 230] on div "Agrega el siguiente paso" at bounding box center [545, 230] width 158 height 30
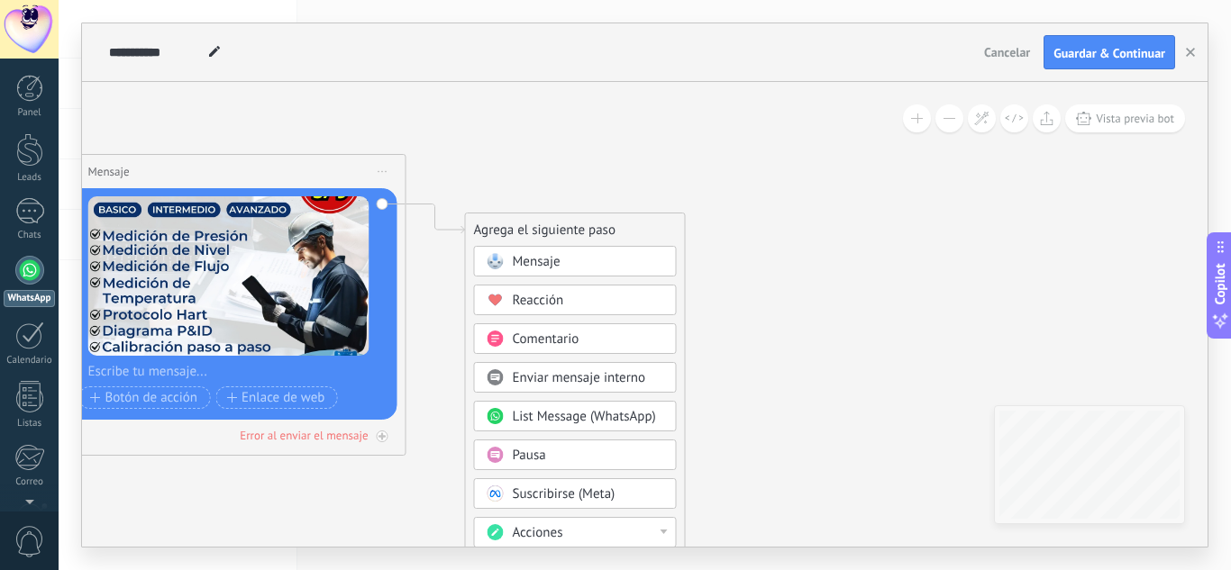
click at [558, 452] on div "Pausa" at bounding box center [588, 456] width 151 height 18
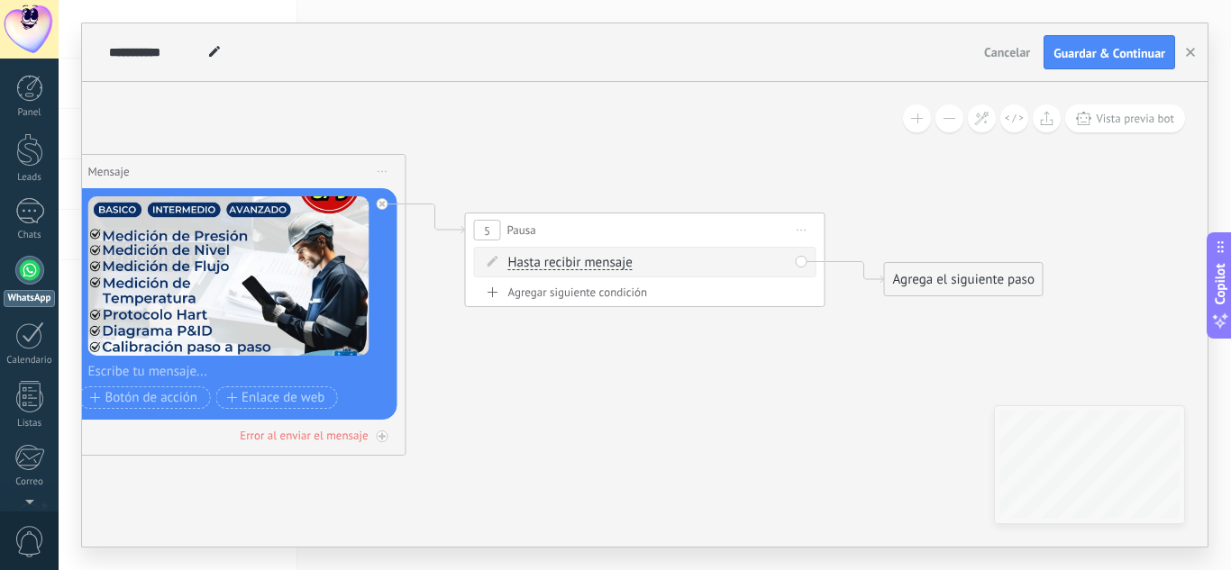
click at [736, 265] on div "Hasta recibir mensaje Hasta recibir mensaje Temporizador Excepto horas laborale…" at bounding box center [648, 263] width 280 height 18
click at [603, 264] on span "Hasta recibir mensaje" at bounding box center [570, 263] width 124 height 14
click at [603, 264] on button "Hasta recibir mensaje" at bounding box center [611, 263] width 225 height 32
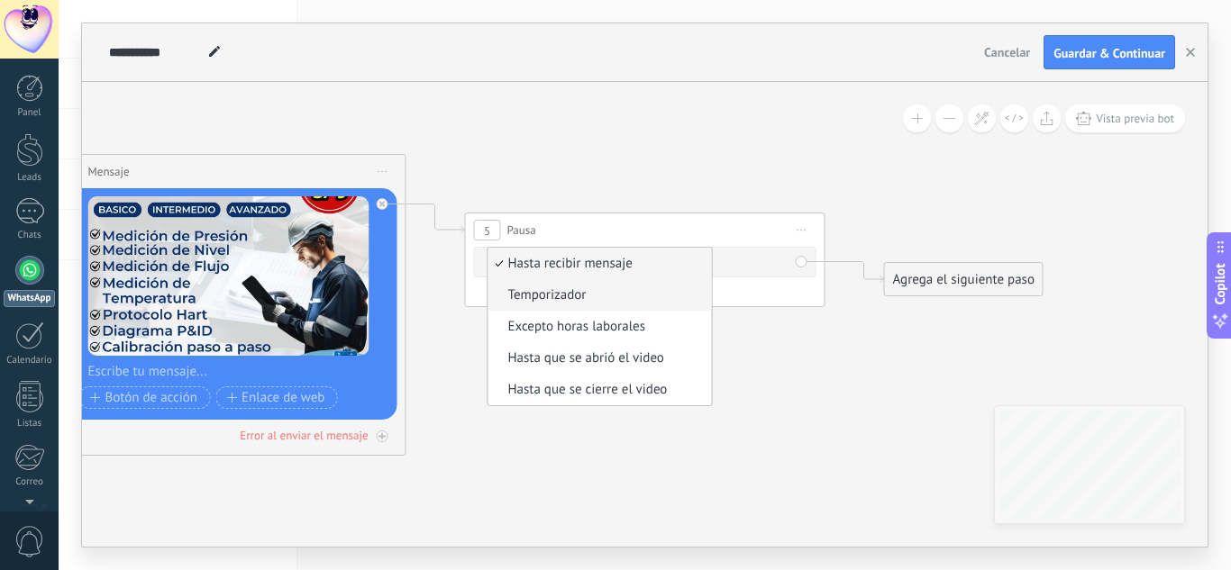
click at [589, 291] on span "Temporizador" at bounding box center [597, 296] width 218 height 18
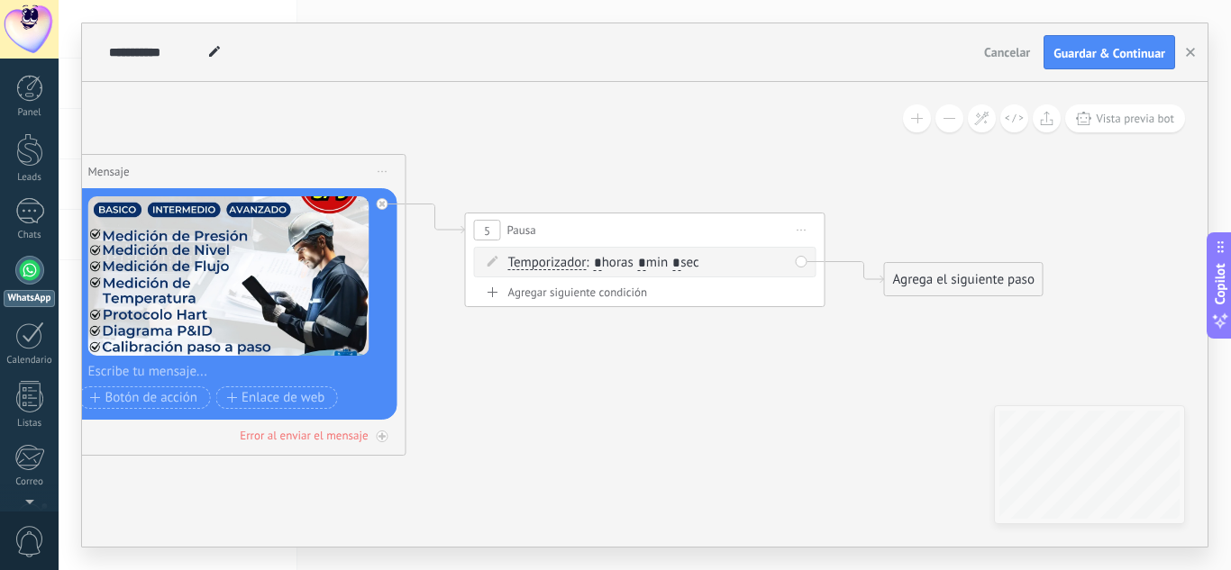
click at [687, 261] on span ": * horas * min * sec" at bounding box center [642, 262] width 113 height 17
click at [658, 262] on span ": * horas * min * sec" at bounding box center [642, 262] width 113 height 17
click at [646, 262] on input "*" at bounding box center [642, 264] width 8 height 14
click at [680, 263] on input "*" at bounding box center [676, 264] width 8 height 14
click at [646, 265] on input "*" at bounding box center [642, 264] width 8 height 14
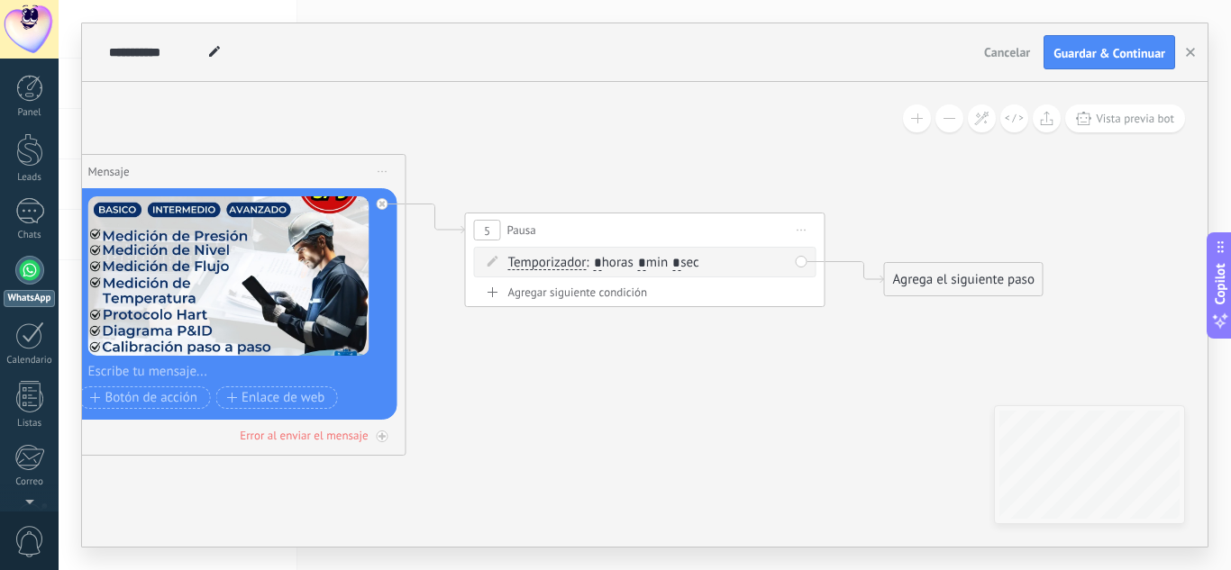
type input "*"
click at [680, 263] on input "*" at bounding box center [676, 264] width 8 height 14
type input "**"
click at [828, 179] on icon at bounding box center [199, 246] width 2468 height 1320
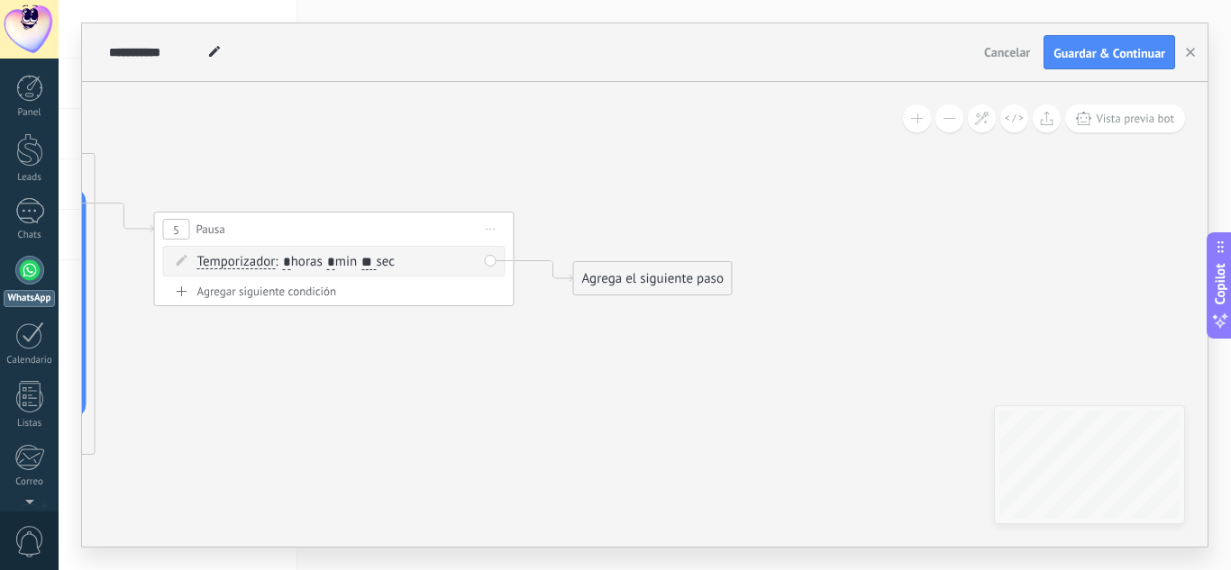
drag, startPoint x: 925, startPoint y: 187, endPoint x: 544, endPoint y: 187, distance: 381.1
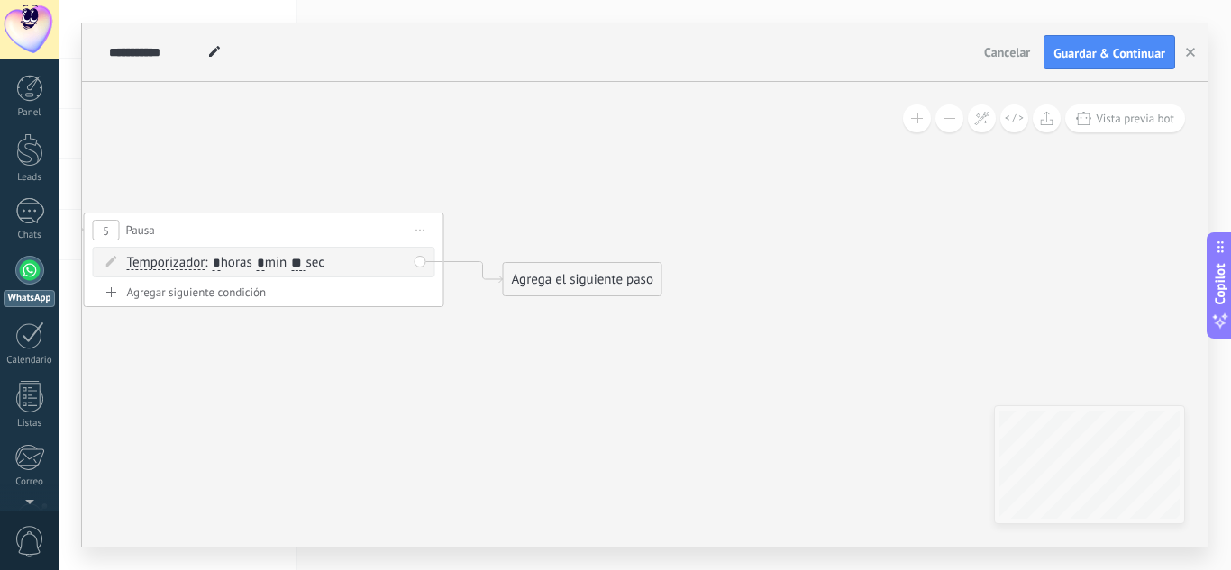
click at [562, 279] on div "Agrega el siguiente paso" at bounding box center [584, 284] width 158 height 30
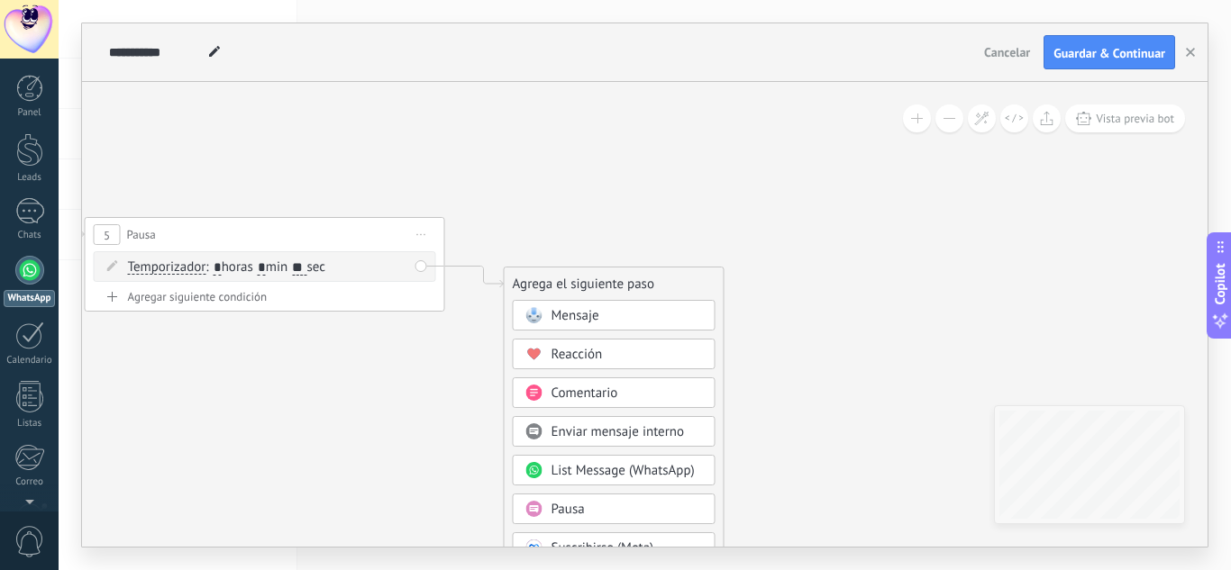
click at [577, 310] on span "Mensaje" at bounding box center [575, 315] width 48 height 17
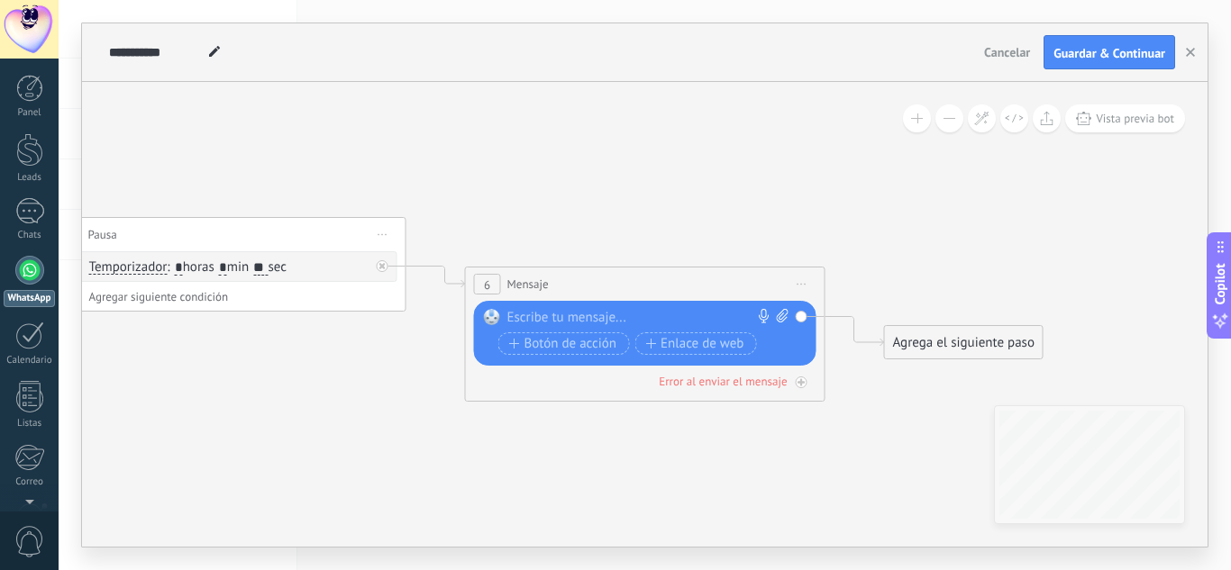
click at [588, 306] on div "Reemplazar Quitar Convertir a mensaje de voz Arrastre la imagen aquí para adjun…" at bounding box center [645, 333] width 342 height 65
click at [587, 314] on div at bounding box center [641, 318] width 268 height 18
paste div
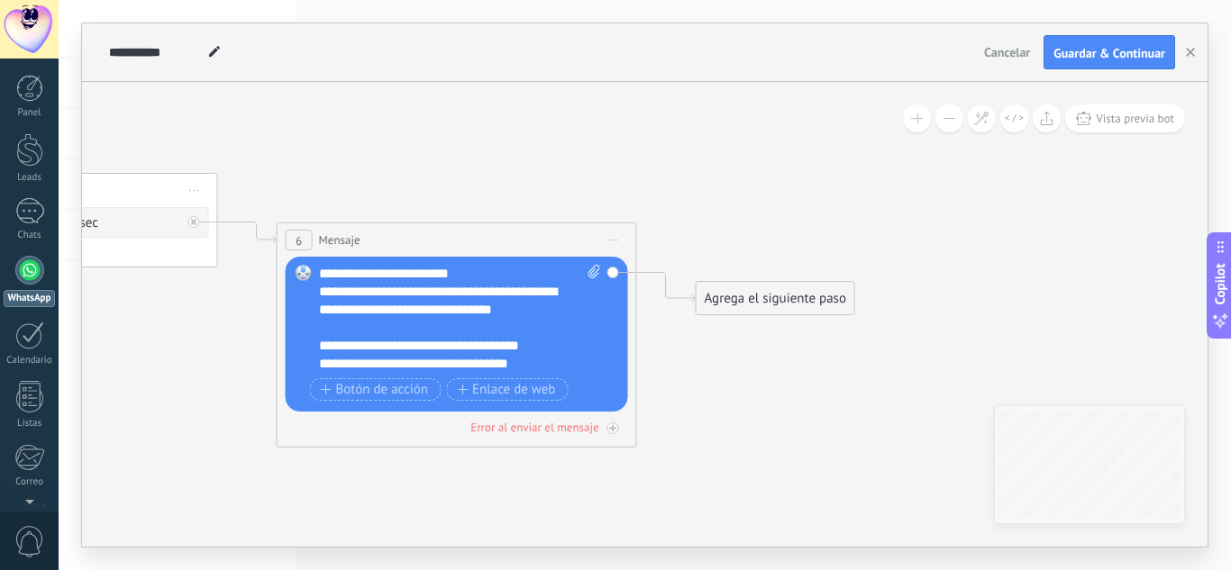
drag, startPoint x: 533, startPoint y: 177, endPoint x: 327, endPoint y: 116, distance: 215.0
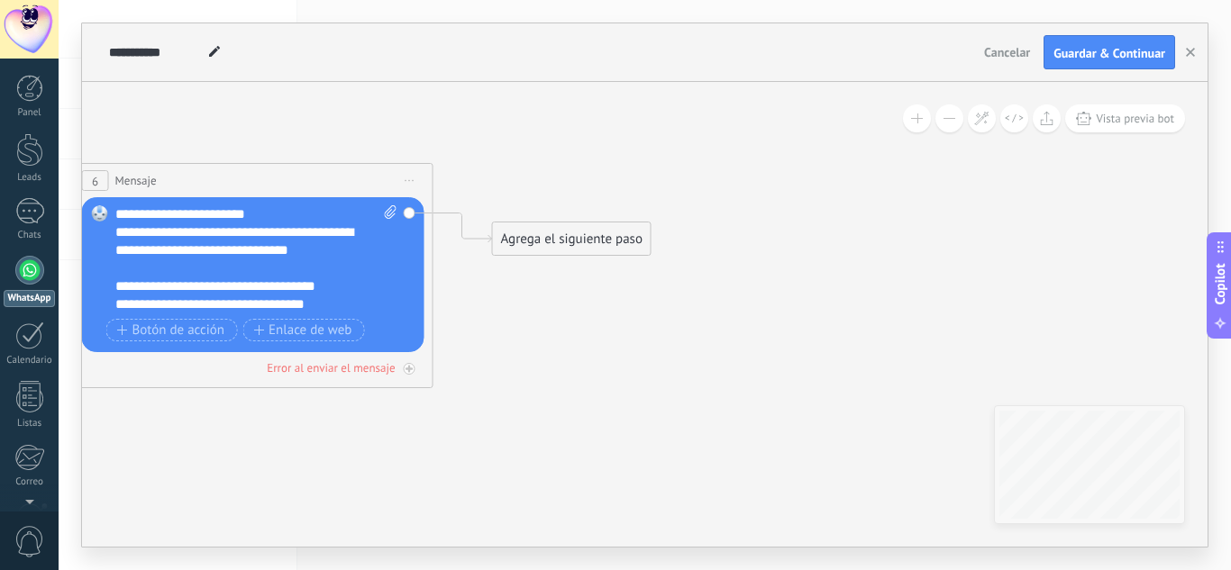
click at [561, 236] on div "Agrega el siguiente paso" at bounding box center [572, 239] width 158 height 30
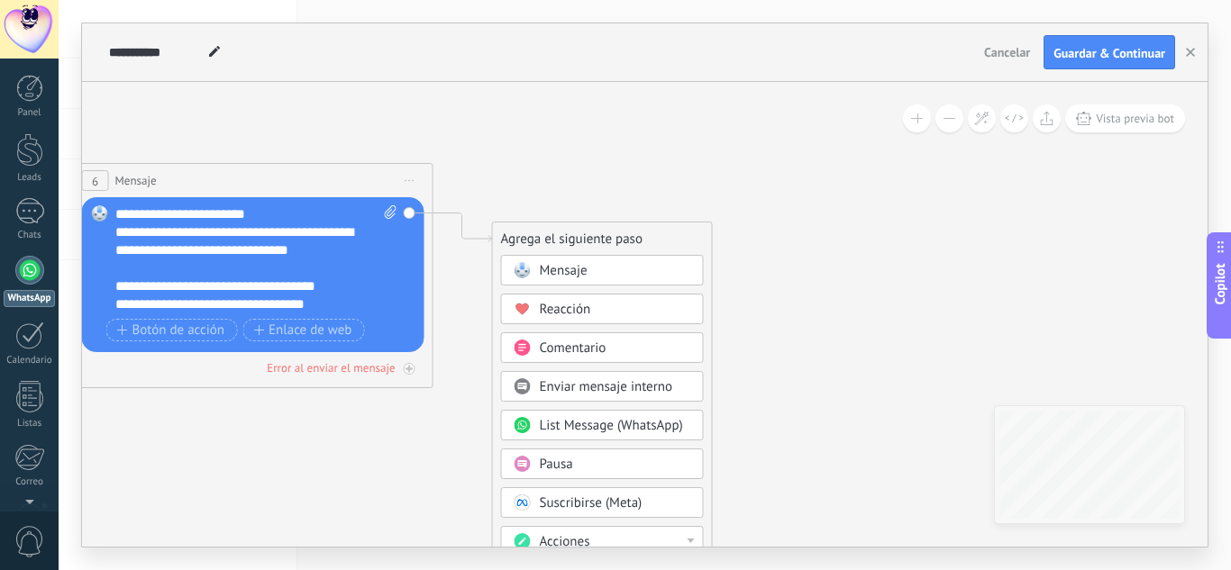
click at [579, 274] on span "Mensaje" at bounding box center [564, 270] width 48 height 17
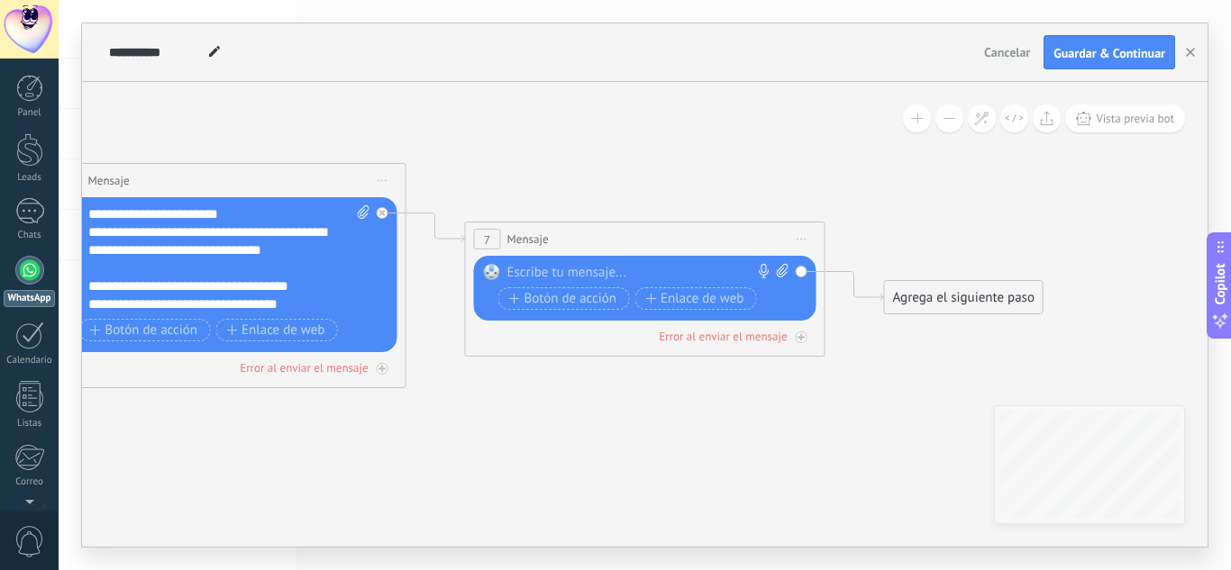
click at [608, 270] on div at bounding box center [641, 273] width 268 height 18
paste div
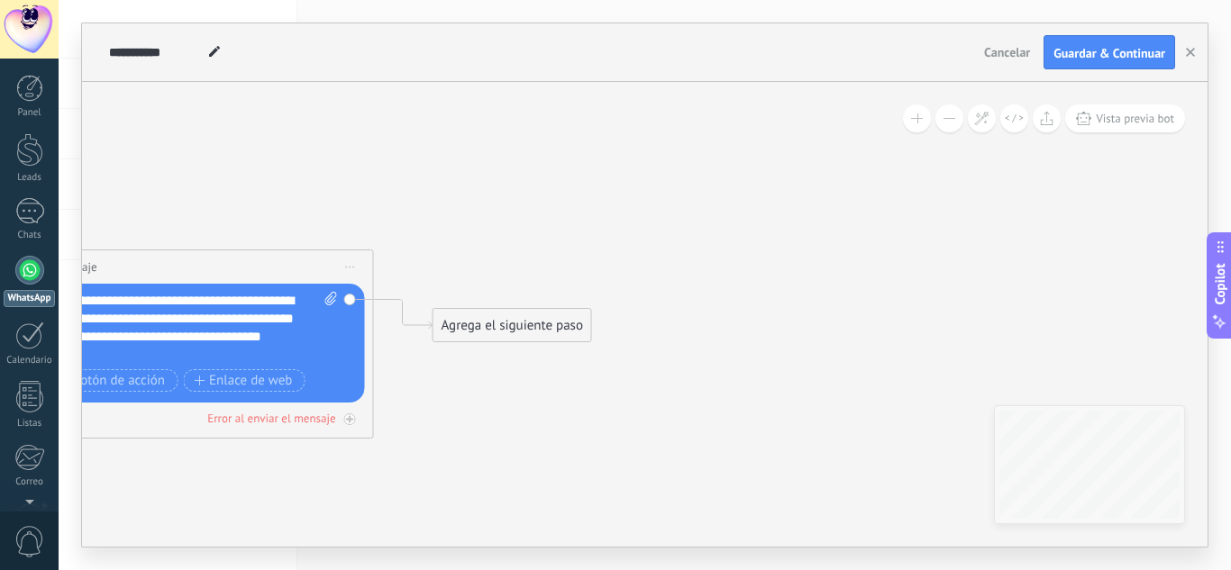
drag, startPoint x: 834, startPoint y: 184, endPoint x: 345, endPoint y: 213, distance: 490.1
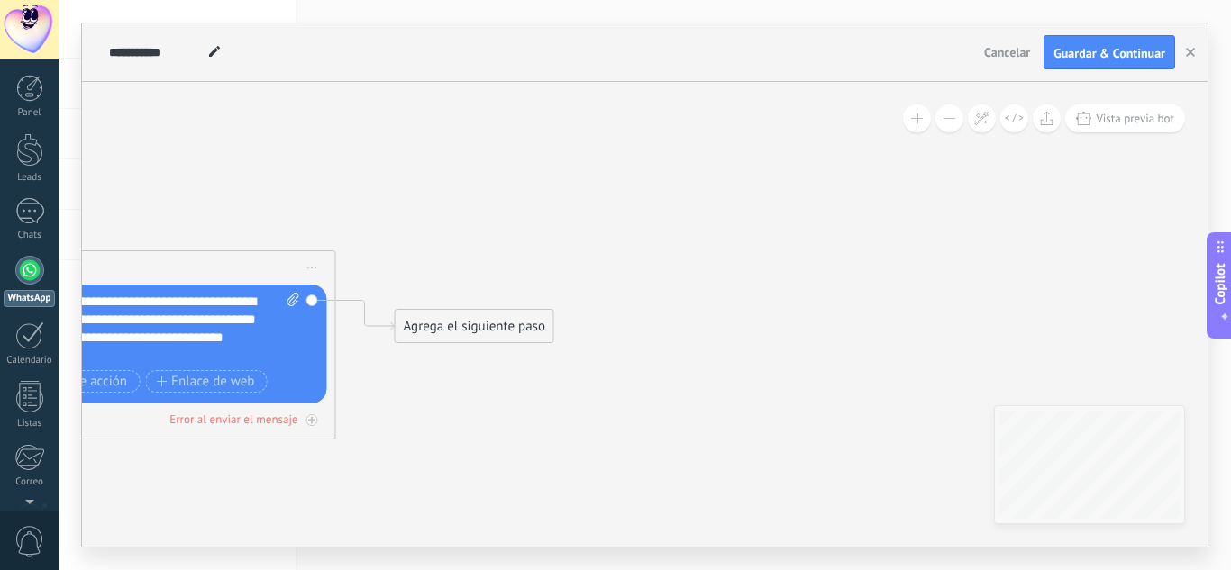
click at [456, 320] on div "Agrega el siguiente paso" at bounding box center [475, 327] width 158 height 30
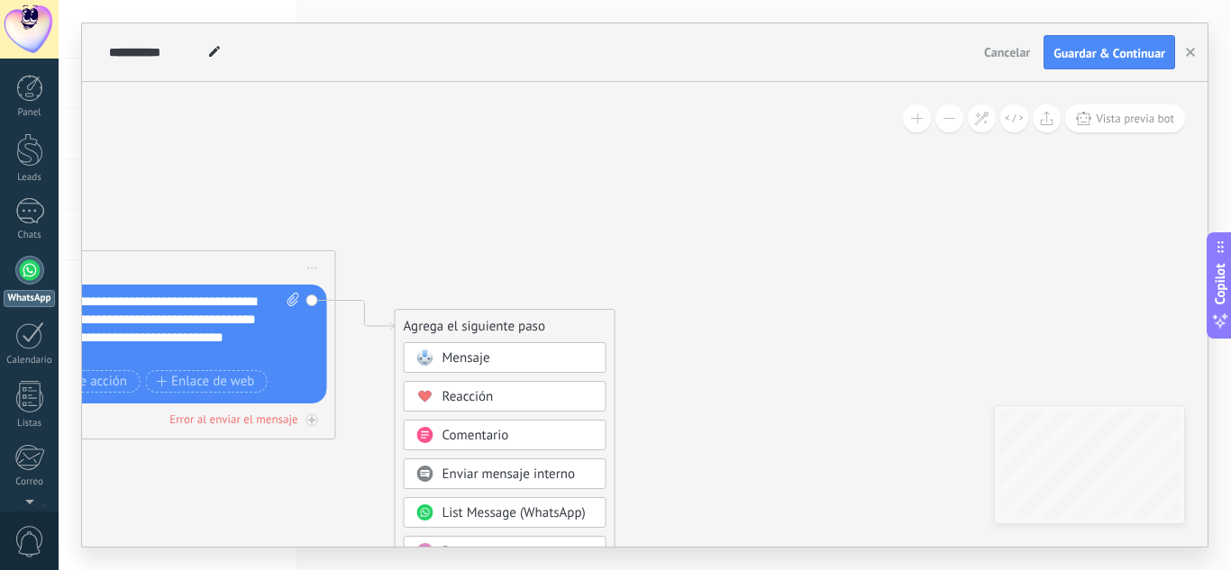
click at [478, 364] on span "Mensaje" at bounding box center [466, 358] width 48 height 17
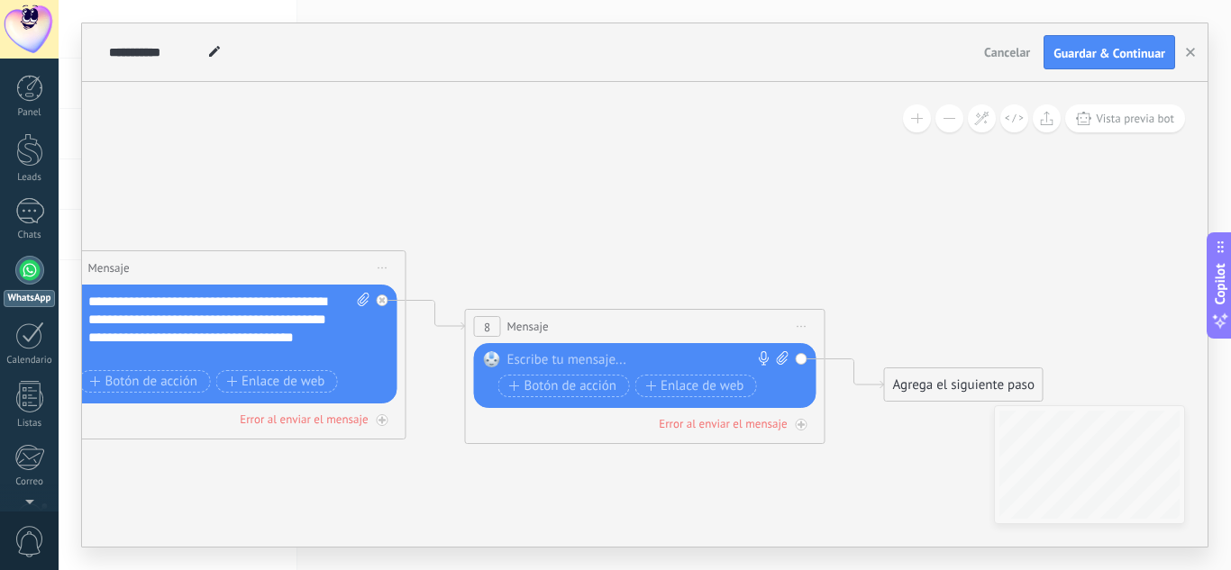
click at [780, 359] on icon at bounding box center [783, 358] width 12 height 14
click input "Subir" at bounding box center [0, 0] width 0 height 0
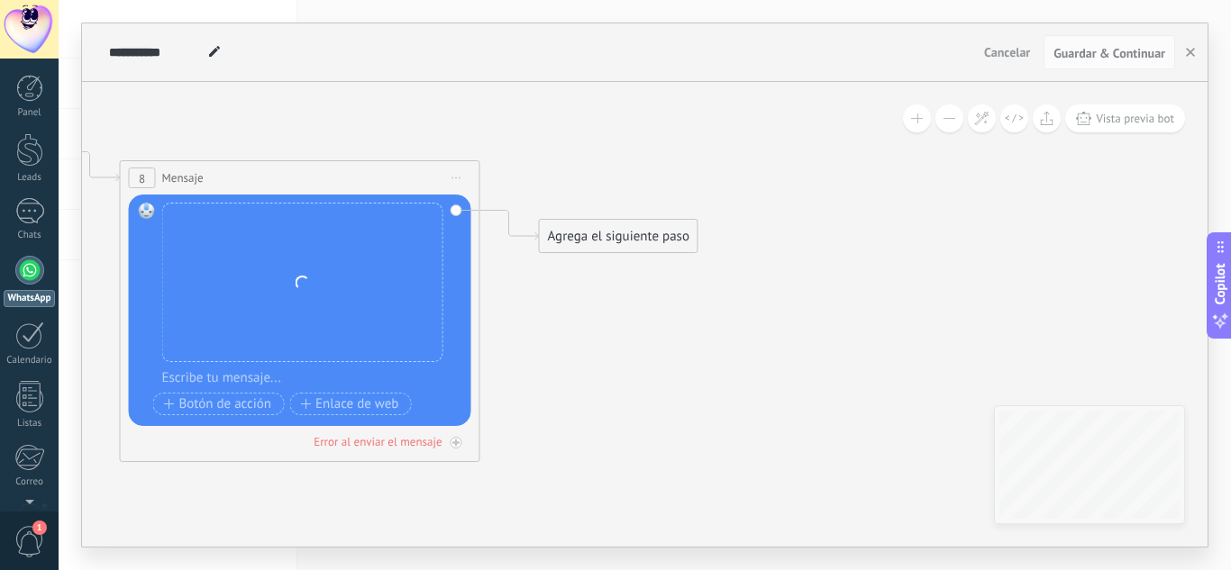
drag, startPoint x: 810, startPoint y: 212, endPoint x: 496, endPoint y: 166, distance: 317.8
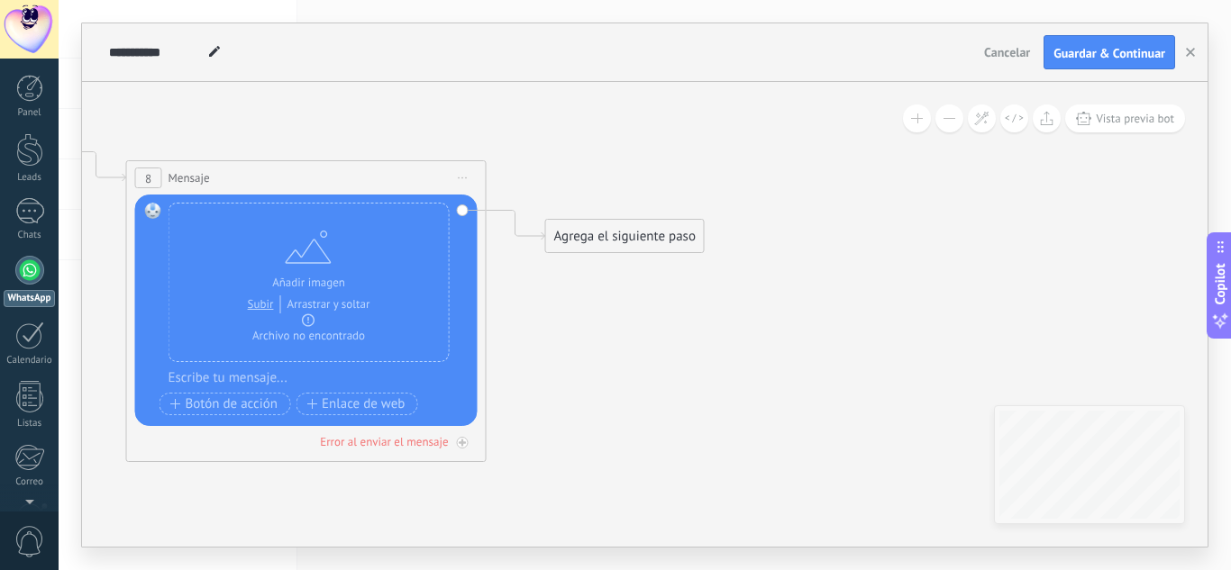
click at [259, 376] on div at bounding box center [317, 378] width 299 height 18
paste div
click at [637, 232] on div "Agrega el siguiente paso" at bounding box center [625, 237] width 158 height 30
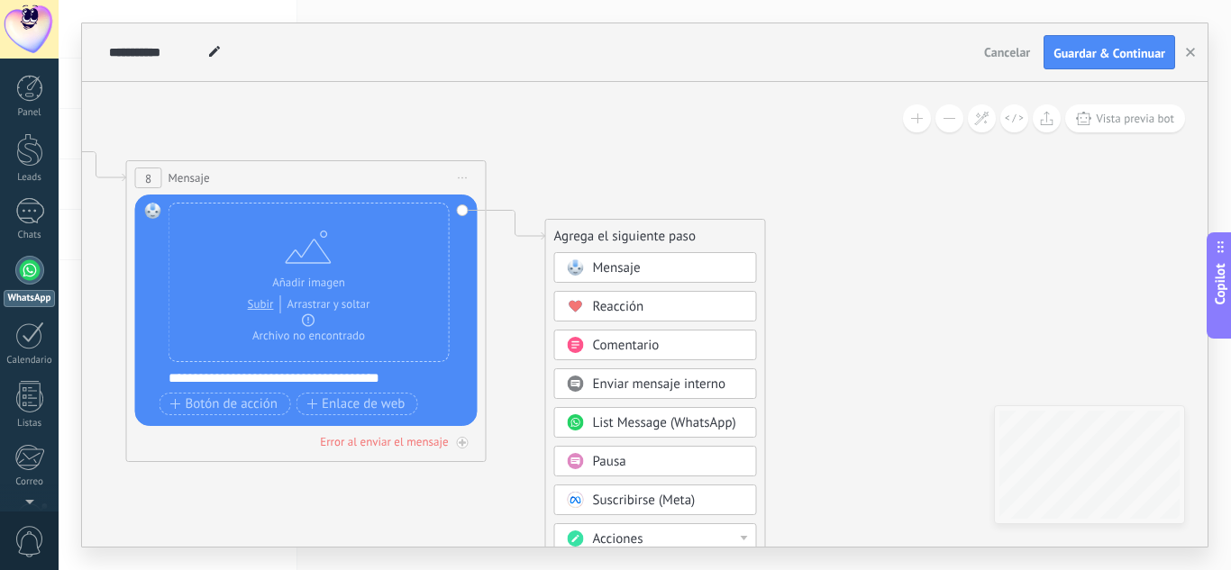
click at [627, 264] on span "Mensaje" at bounding box center [617, 267] width 48 height 17
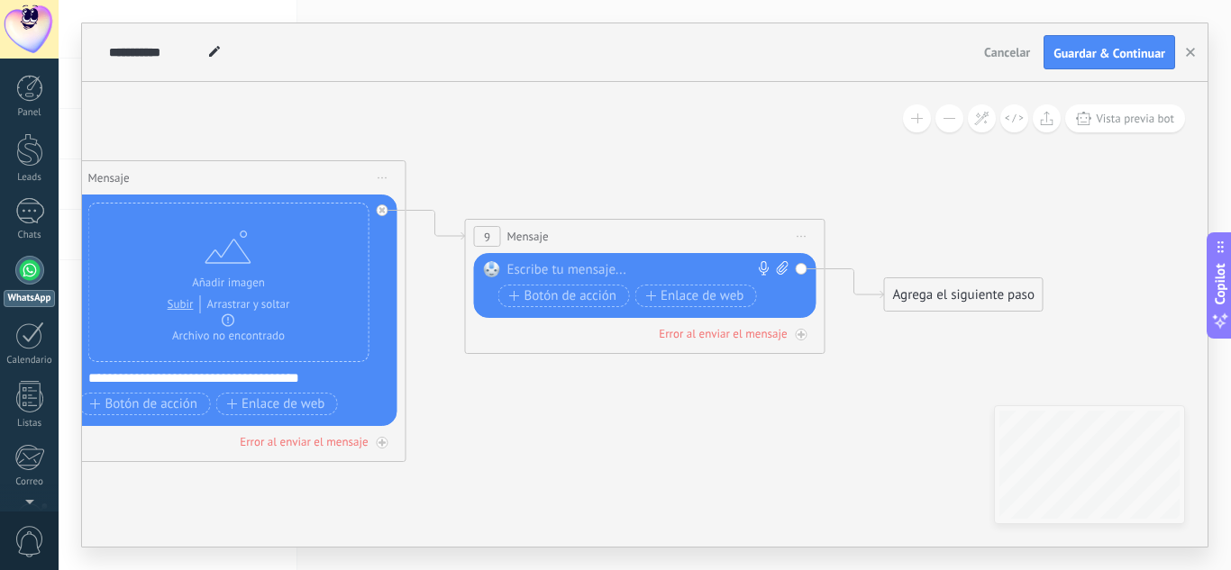
click at [621, 269] on div at bounding box center [641, 270] width 268 height 18
paste div
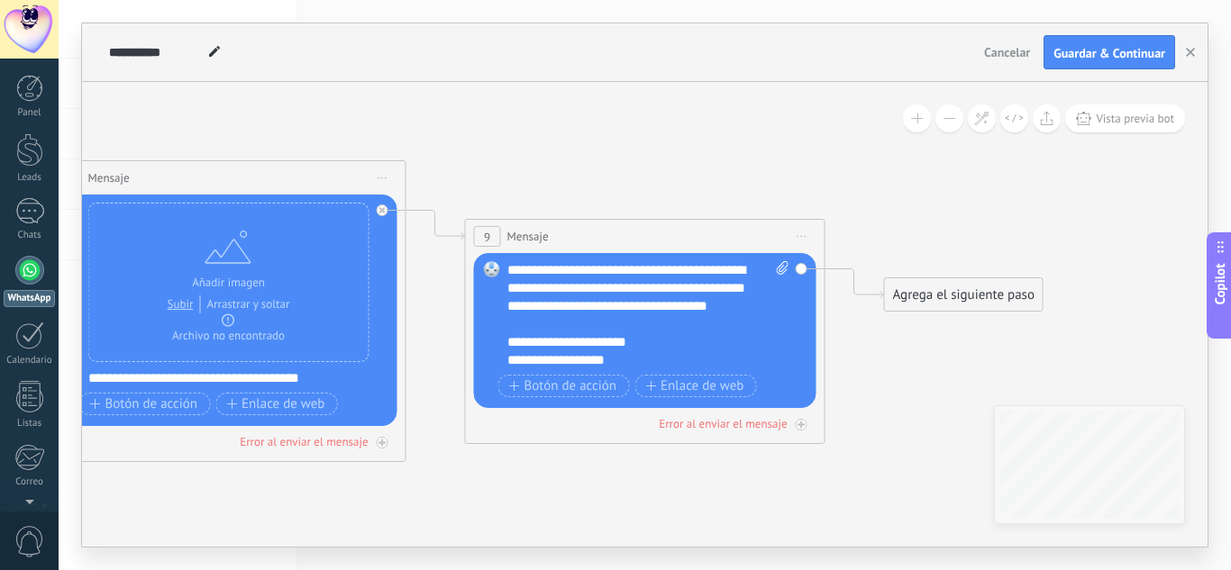
click at [934, 296] on div "Agrega el siguiente paso" at bounding box center [964, 295] width 158 height 30
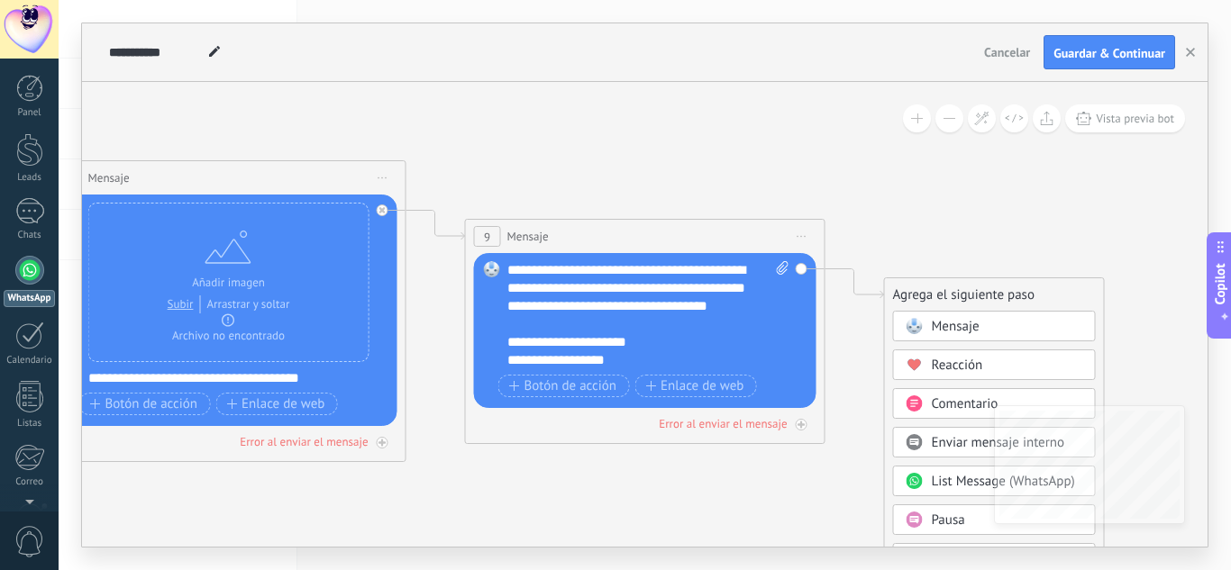
click at [915, 332] on rect at bounding box center [913, 326] width 16 height 16
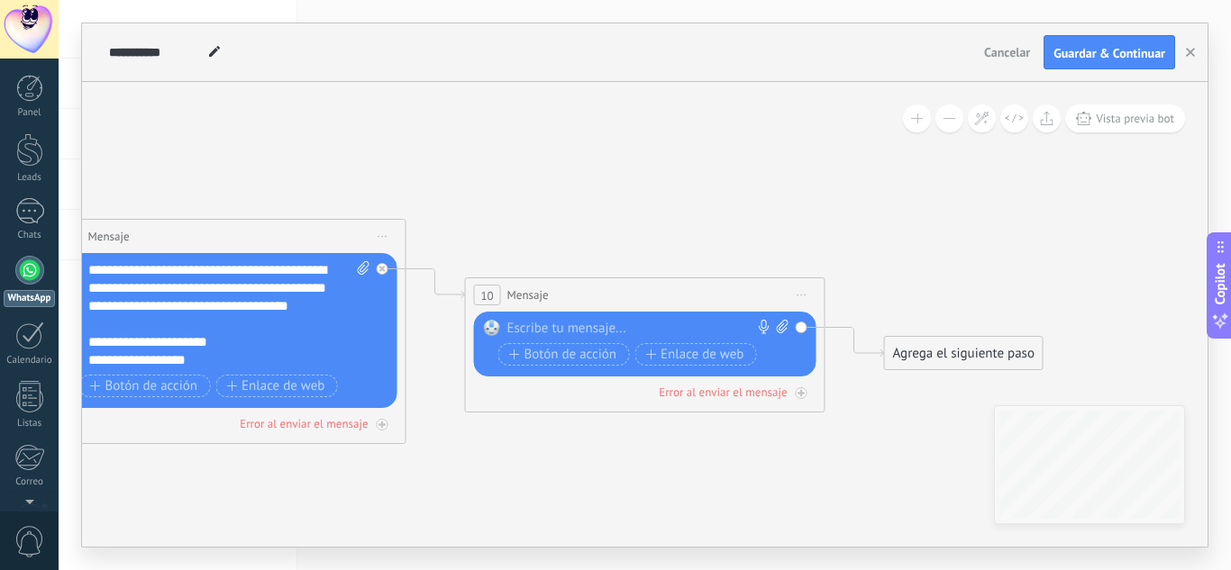
click at [655, 331] on div at bounding box center [641, 329] width 268 height 18
paste div
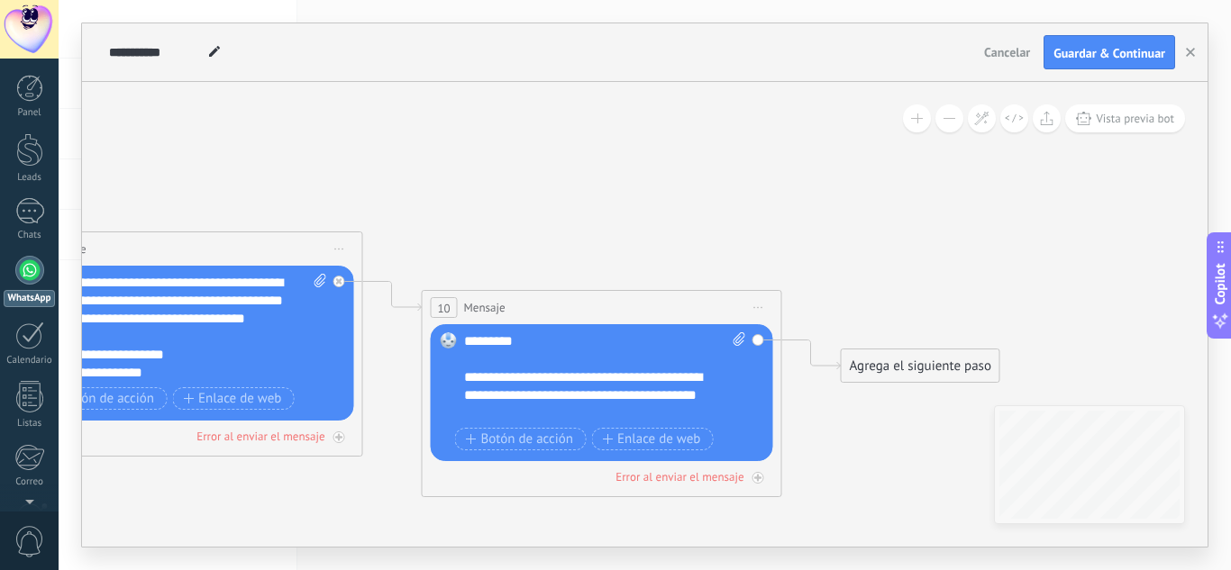
drag, startPoint x: 863, startPoint y: 190, endPoint x: 883, endPoint y: 212, distance: 29.3
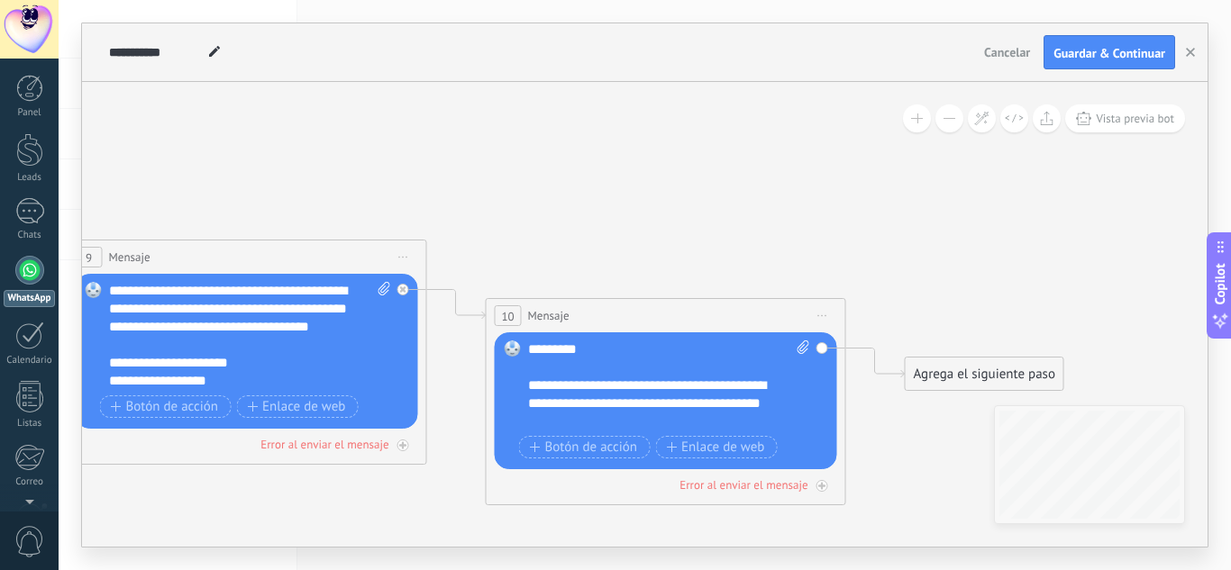
drag, startPoint x: 779, startPoint y: 473, endPoint x: 903, endPoint y: 456, distance: 124.6
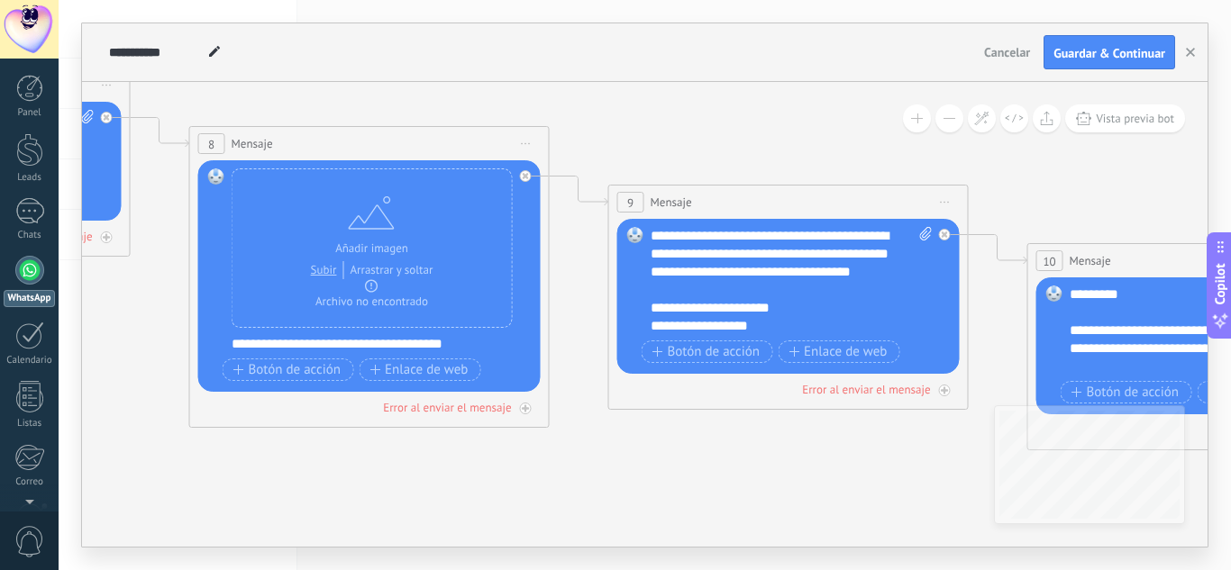
drag, startPoint x: 635, startPoint y: 502, endPoint x: 775, endPoint y: 489, distance: 140.2
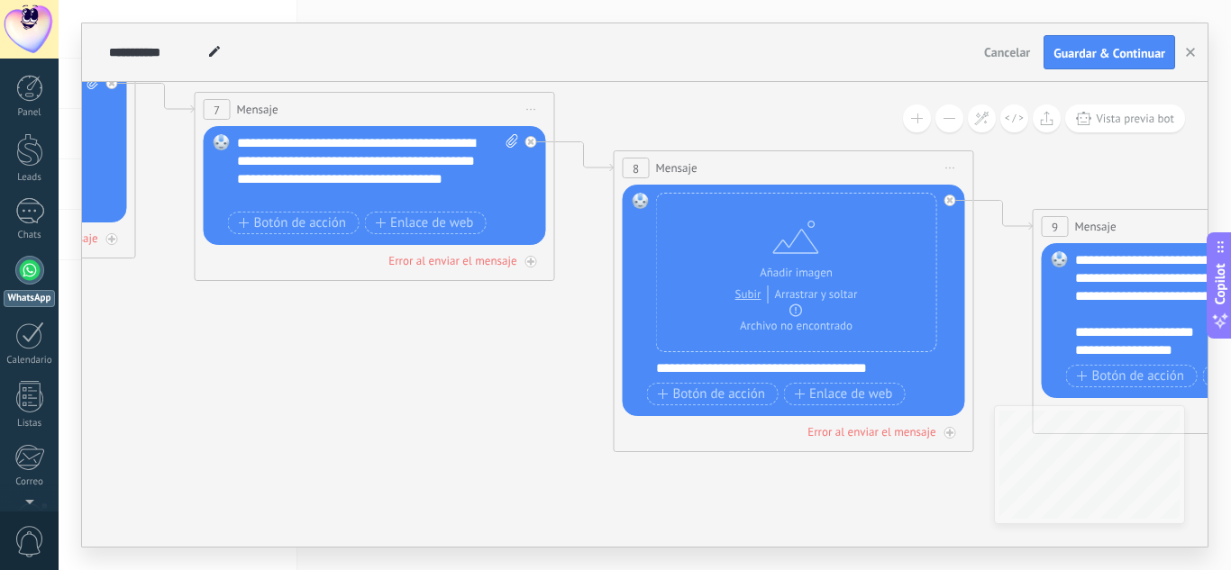
drag, startPoint x: 349, startPoint y: 477, endPoint x: 758, endPoint y: 487, distance: 409.2
click at [805, 494] on icon at bounding box center [138, 130] width 4563 height 1545
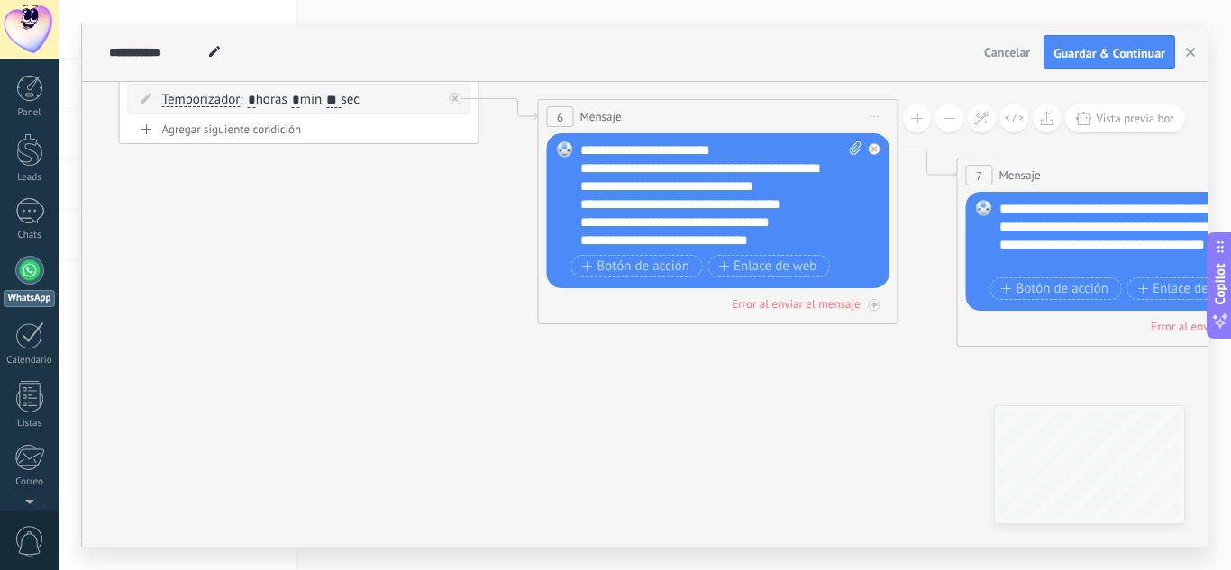
drag, startPoint x: 601, startPoint y: 496, endPoint x: 536, endPoint y: 460, distance: 74.7
click at [843, 517] on icon at bounding box center [900, 195] width 4563 height 1545
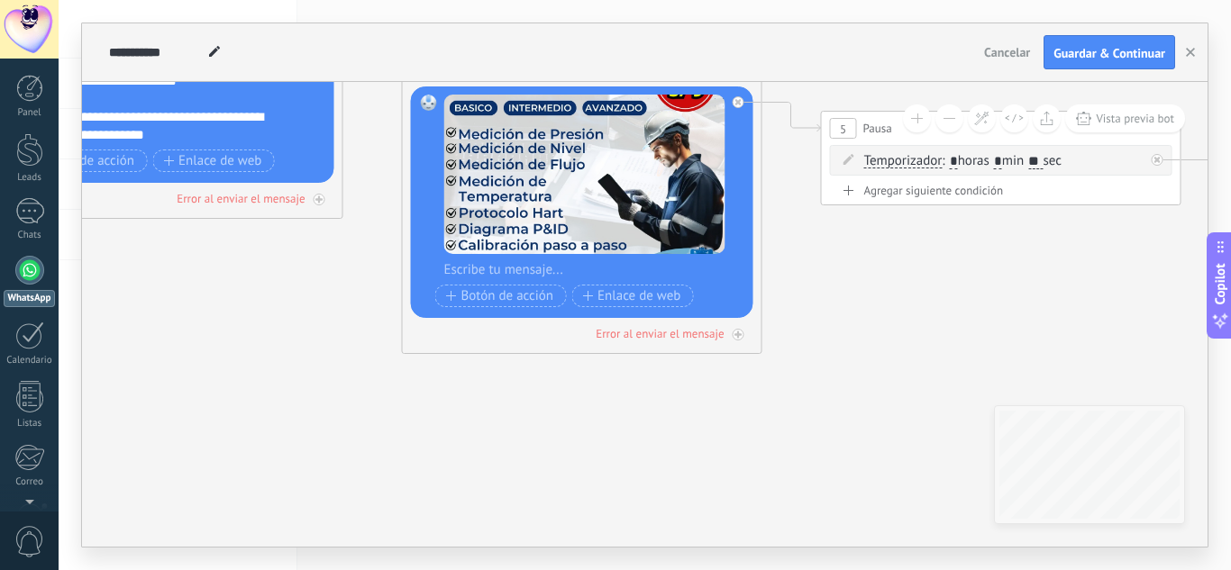
drag, startPoint x: 443, startPoint y: 445, endPoint x: 882, endPoint y: 471, distance: 439.6
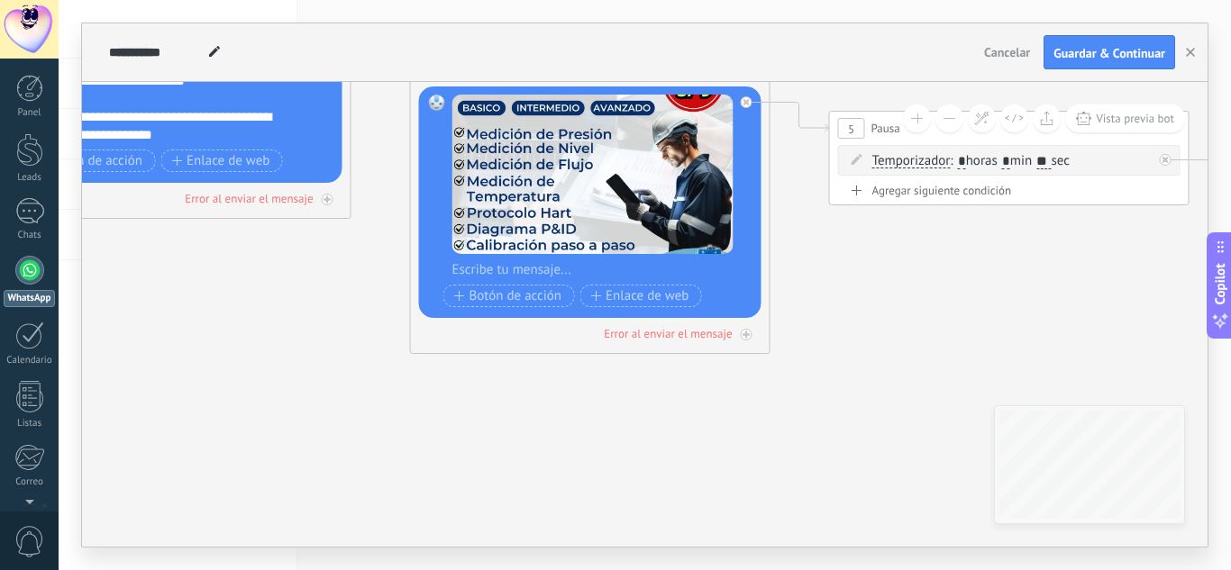
drag, startPoint x: 216, startPoint y: 446, endPoint x: 796, endPoint y: 507, distance: 582.6
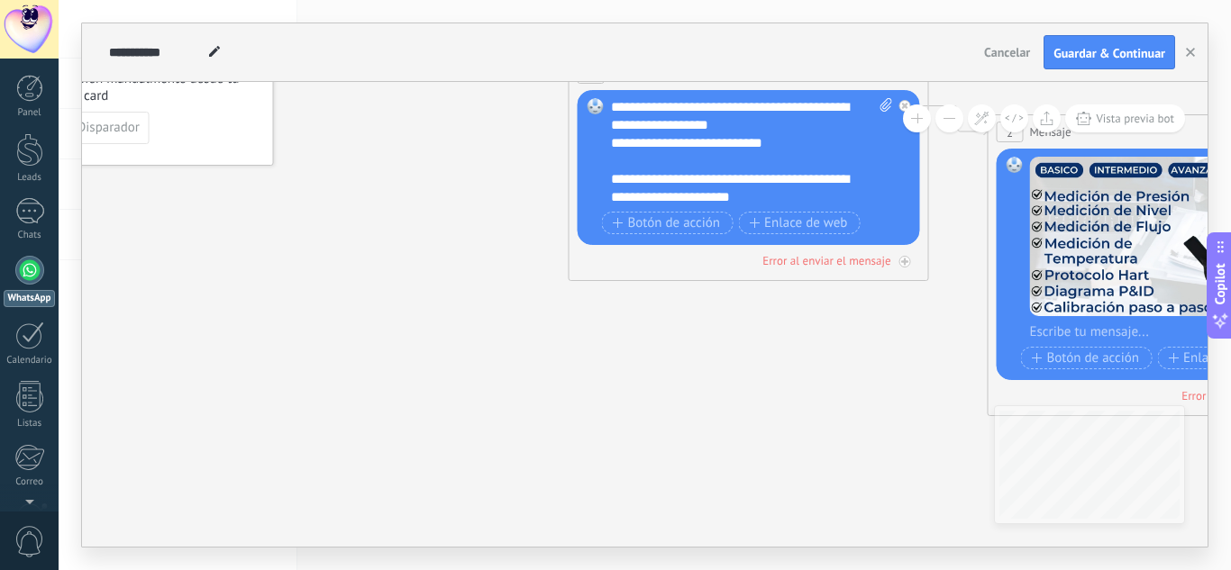
drag, startPoint x: 445, startPoint y: 432, endPoint x: 845, endPoint y: 518, distance: 409.3
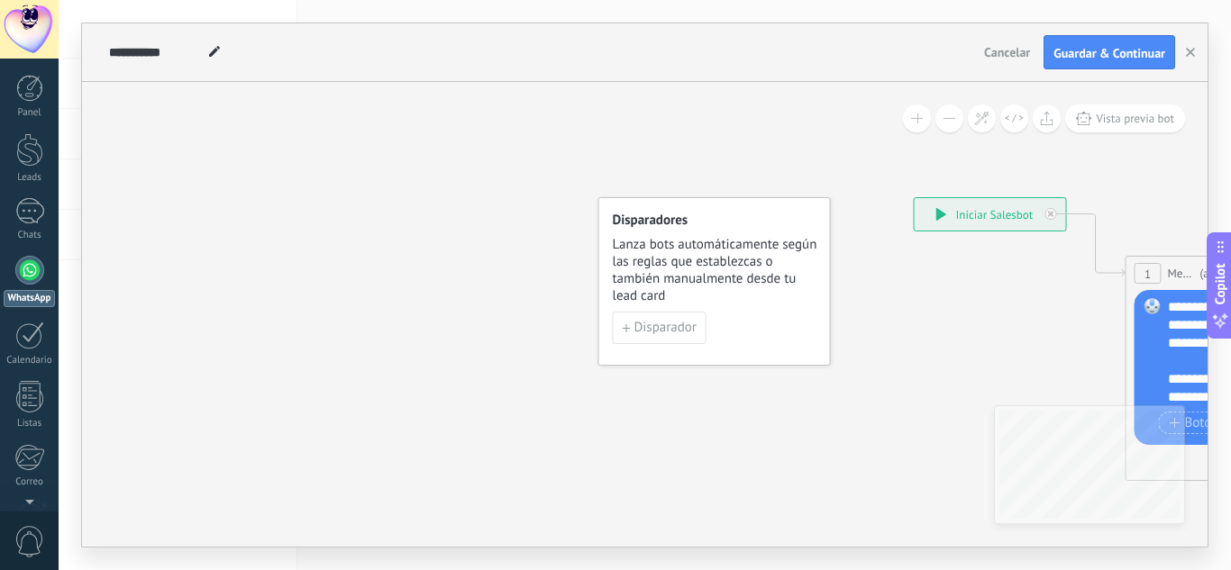
drag, startPoint x: 460, startPoint y: 419, endPoint x: 878, endPoint y: 316, distance: 431.4
click at [1075, 52] on span "Guardar & Continuar" at bounding box center [1109, 53] width 112 height 13
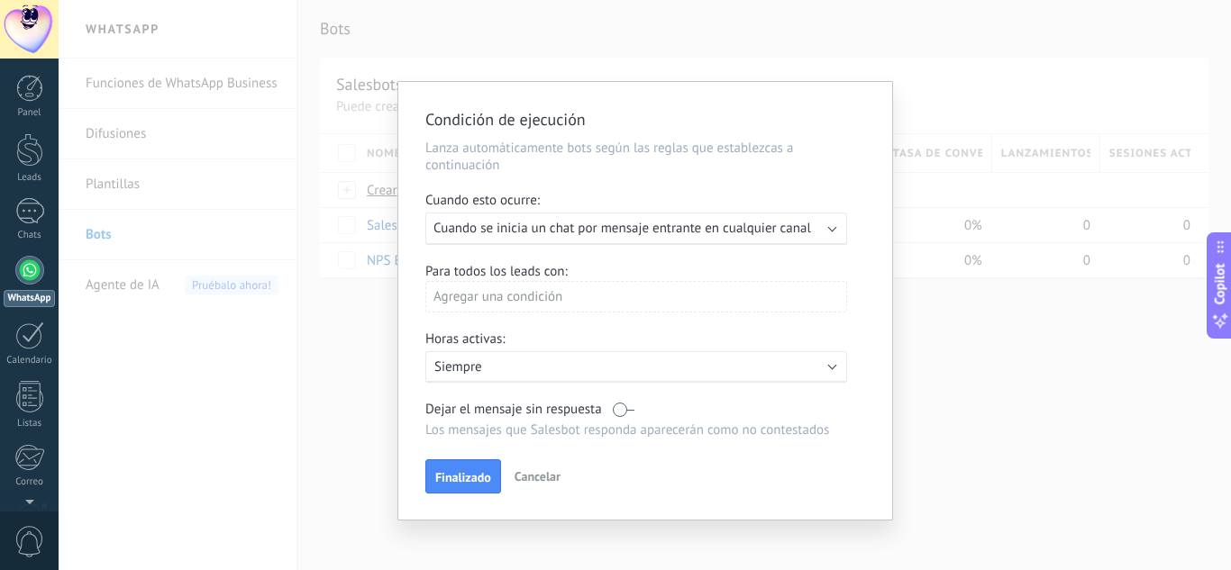
click at [463, 482] on span "Finalizado" at bounding box center [463, 477] width 56 height 13
